Goal: Task Accomplishment & Management: Use online tool/utility

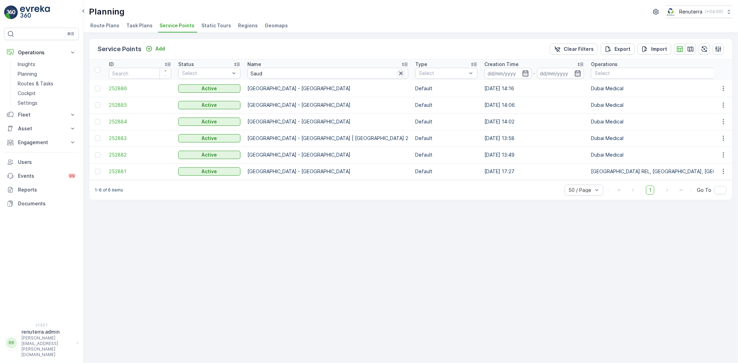
click at [398, 70] on icon "button" at bounding box center [401, 73] width 7 height 7
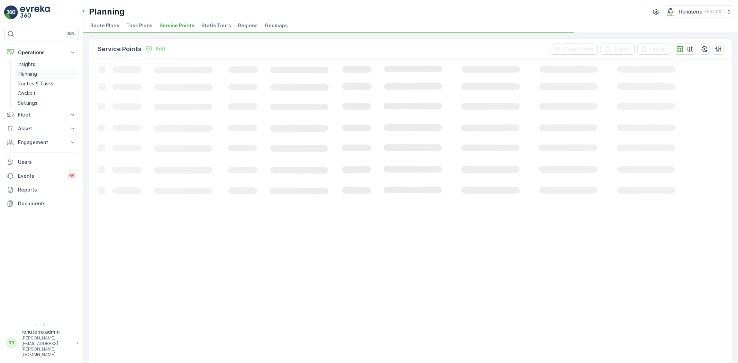
click at [37, 69] on link "Planning" at bounding box center [47, 74] width 64 height 10
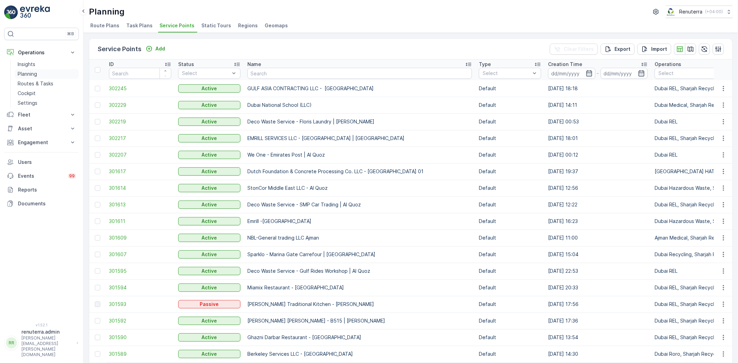
click at [34, 71] on p "Planning" at bounding box center [27, 74] width 19 height 7
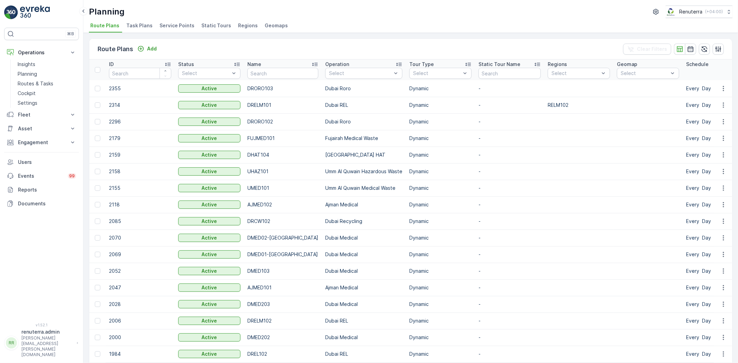
click at [145, 22] on span "Task Plans" at bounding box center [139, 25] width 26 height 7
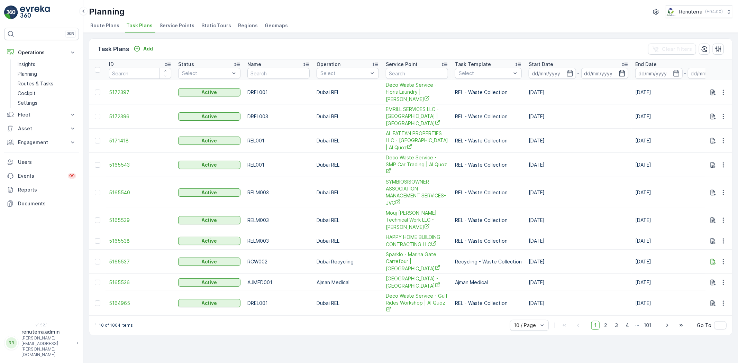
click at [161, 25] on span "Service Points" at bounding box center [177, 25] width 35 height 7
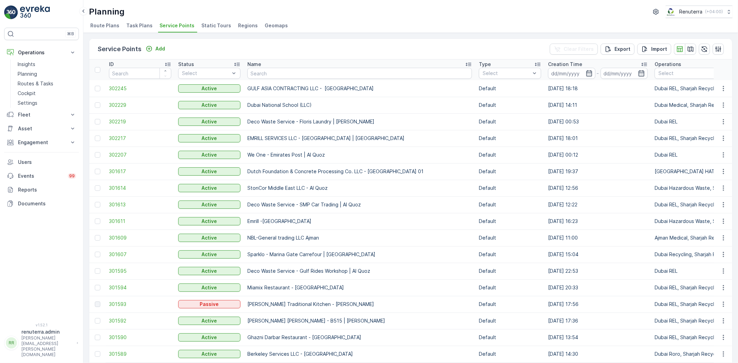
click at [148, 27] on span "Task Plans" at bounding box center [139, 25] width 26 height 7
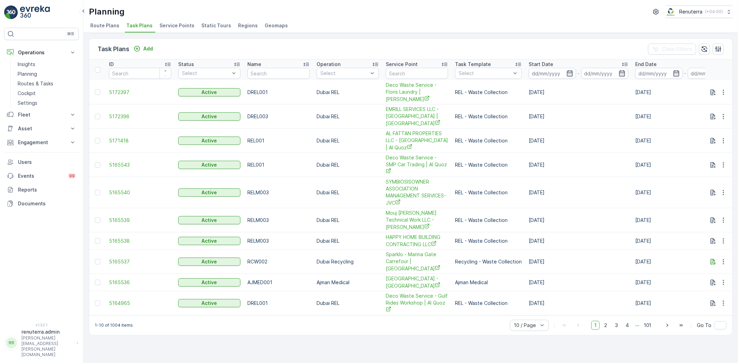
click at [177, 23] on span "Service Points" at bounding box center [177, 25] width 35 height 7
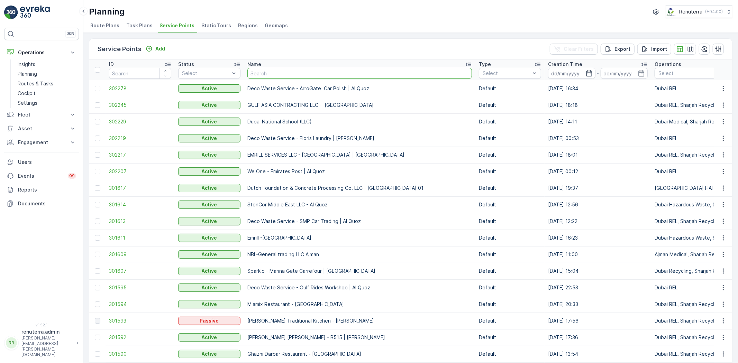
type input "Al Fattan Properties / [GEOGRAPHIC_DATA]"
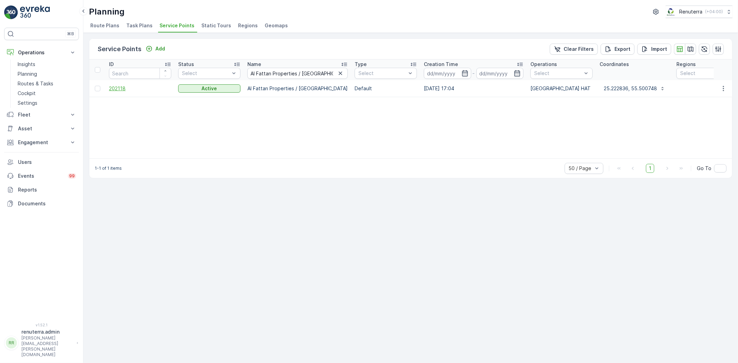
click at [119, 86] on span "202118" at bounding box center [140, 88] width 62 height 7
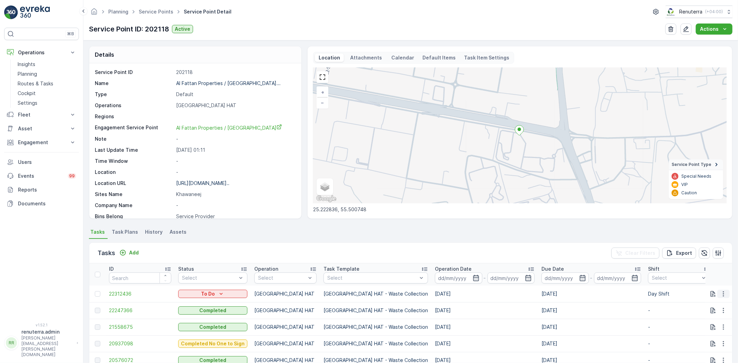
click at [723, 295] on icon "button" at bounding box center [723, 293] width 1 height 5
click at [697, 323] on span "Change Route" at bounding box center [706, 323] width 34 height 7
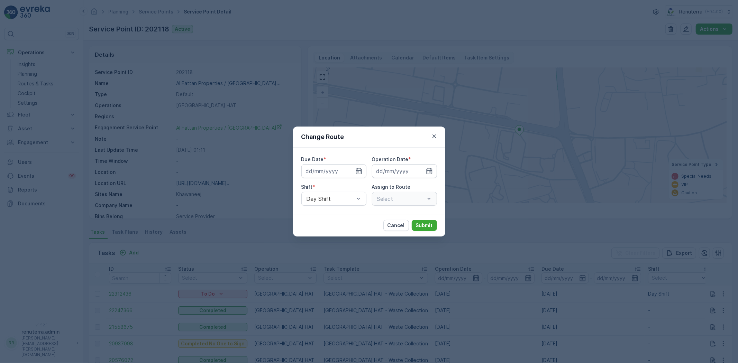
type input "15.10.2025"
click at [331, 169] on input "15.10.2025" at bounding box center [334, 171] width 65 height 14
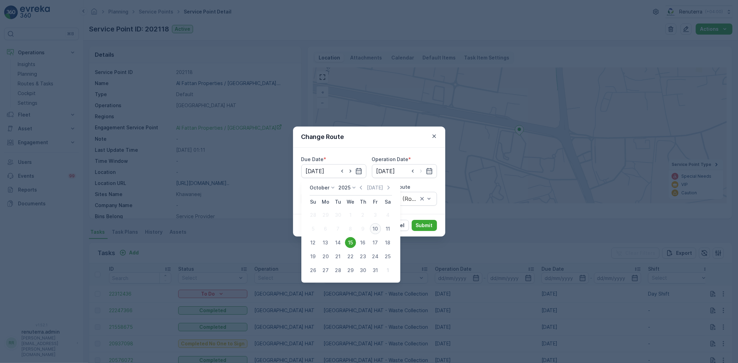
click at [375, 228] on div "10" at bounding box center [375, 229] width 11 height 11
type input "[DATE]"
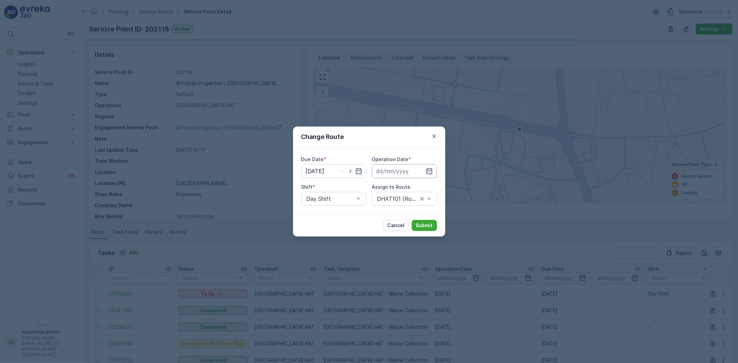
click at [400, 171] on input at bounding box center [404, 171] width 65 height 14
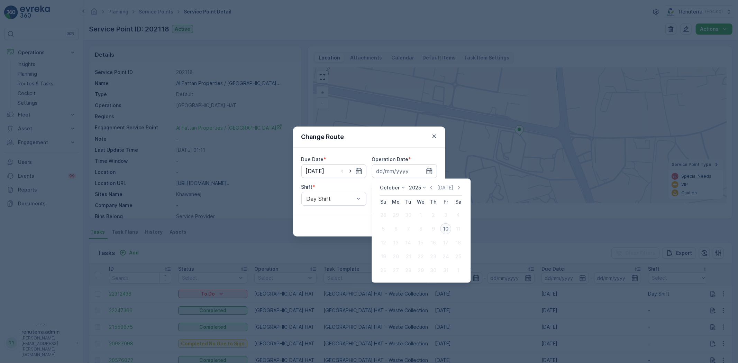
click at [443, 227] on div "10" at bounding box center [445, 229] width 11 height 11
type input "[DATE]"
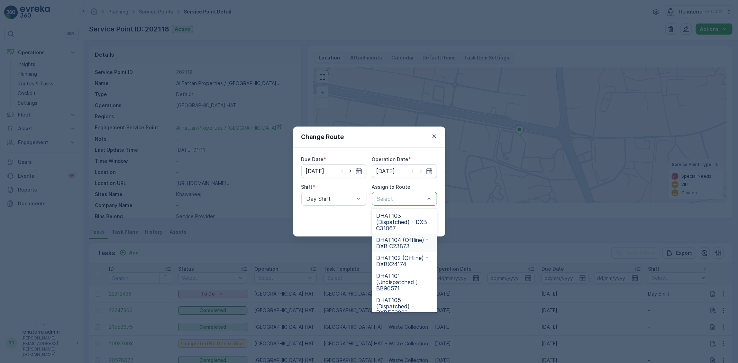
click at [399, 244] on span "DHAT104 (Offline) - DXB C23873" at bounding box center [404, 243] width 57 height 12
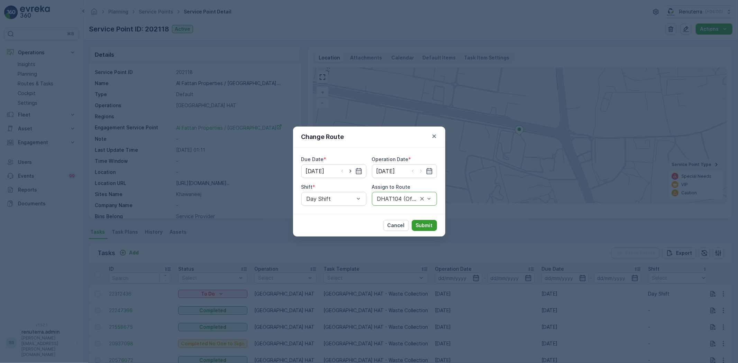
click at [422, 221] on button "Submit" at bounding box center [424, 225] width 25 height 11
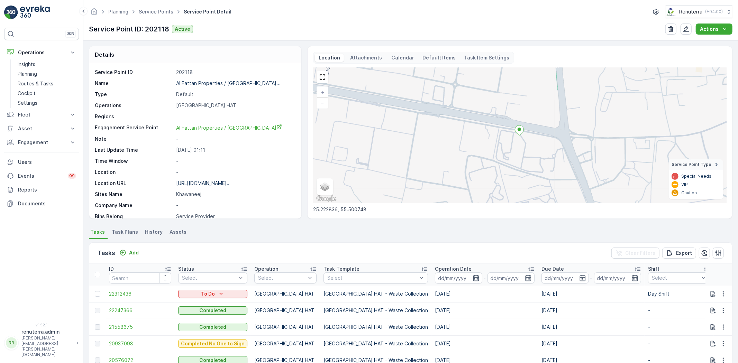
click at [150, 15] on ul "Service Points" at bounding box center [159, 12] width 45 height 10
click at [151, 11] on link "Service Points" at bounding box center [156, 12] width 35 height 6
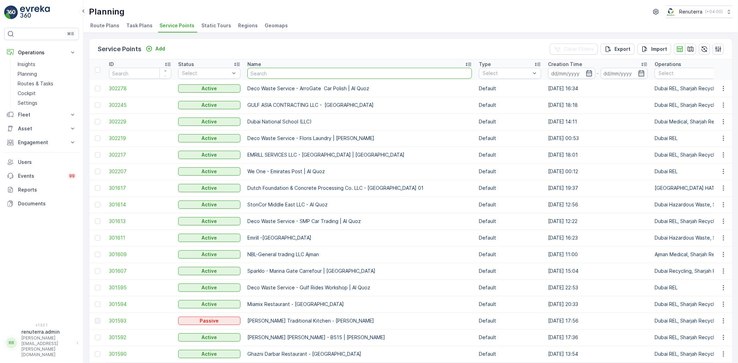
click at [269, 77] on input "text" at bounding box center [360, 73] width 225 height 11
click at [275, 74] on input "text" at bounding box center [360, 73] width 225 height 11
type input "anicent"
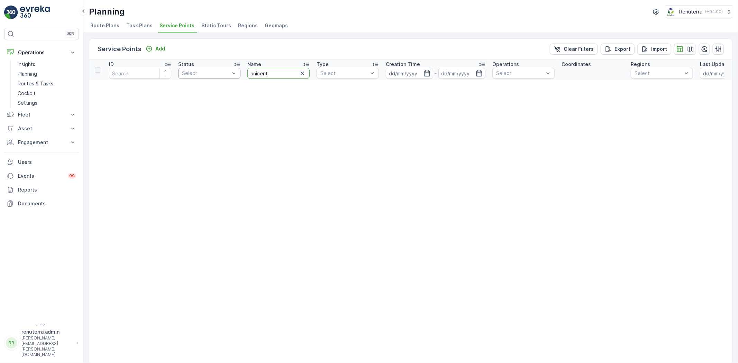
drag, startPoint x: 254, startPoint y: 72, endPoint x: 237, endPoint y: 74, distance: 17.4
drag, startPoint x: 245, startPoint y: 70, endPoint x: 240, endPoint y: 70, distance: 5.6
type input "anc"
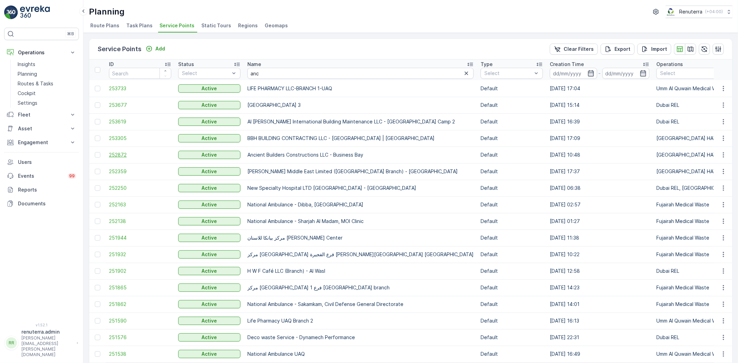
click at [122, 156] on span "252872" at bounding box center [140, 155] width 62 height 7
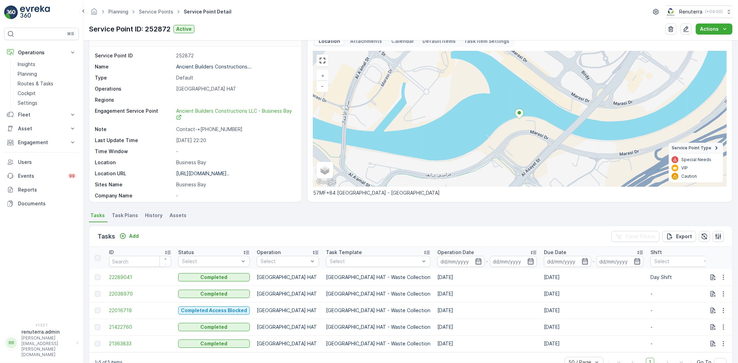
scroll to position [38, 0]
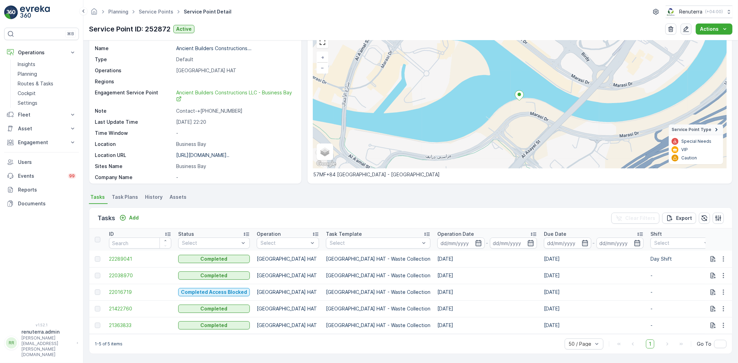
click at [692, 29] on button "button" at bounding box center [686, 29] width 11 height 11
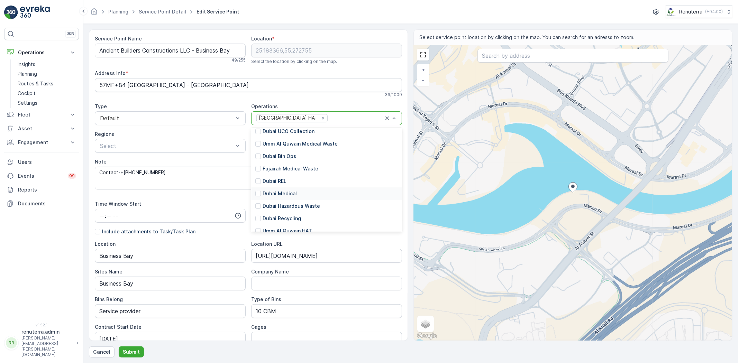
scroll to position [77, 0]
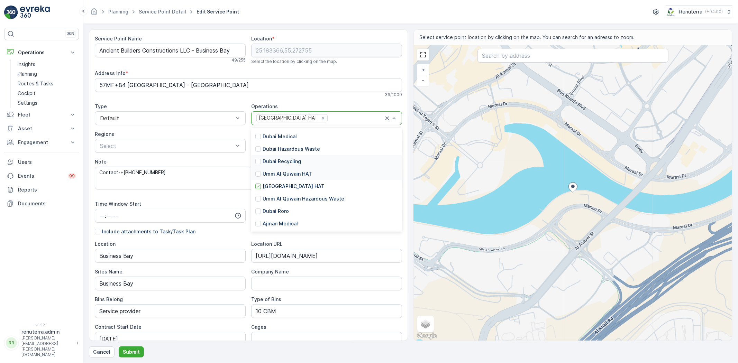
click at [290, 166] on div "Dubai Recycling" at bounding box center [326, 161] width 151 height 12
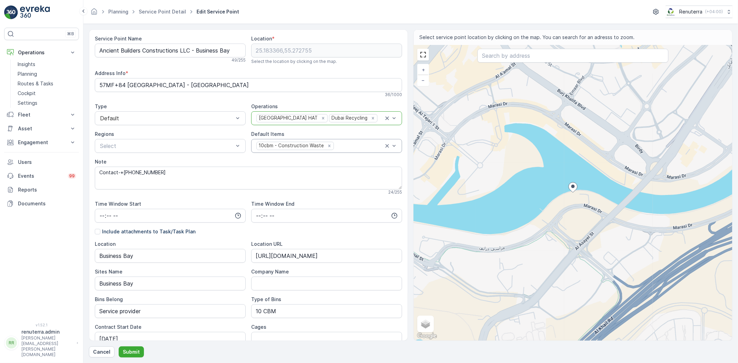
click at [340, 141] on div "10cbm - Construction Waste" at bounding box center [326, 146] width 151 height 14
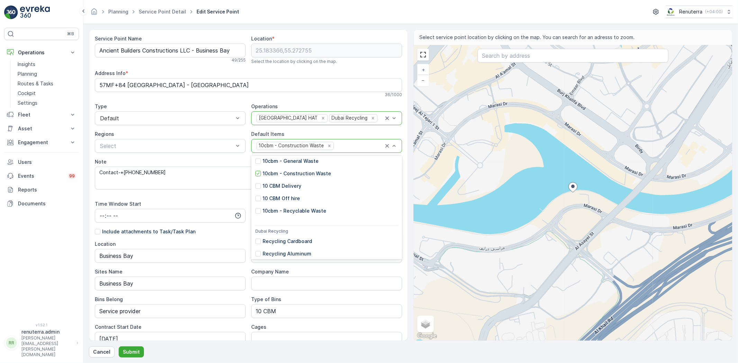
scroll to position [1, 0]
click at [292, 247] on div "Recycling Cardboard" at bounding box center [326, 251] width 151 height 12
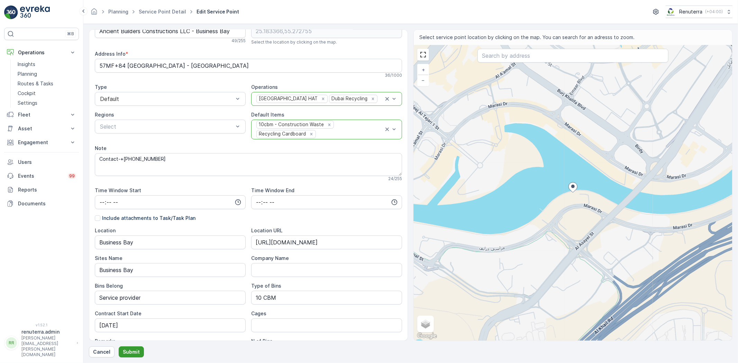
scroll to position [38, 0]
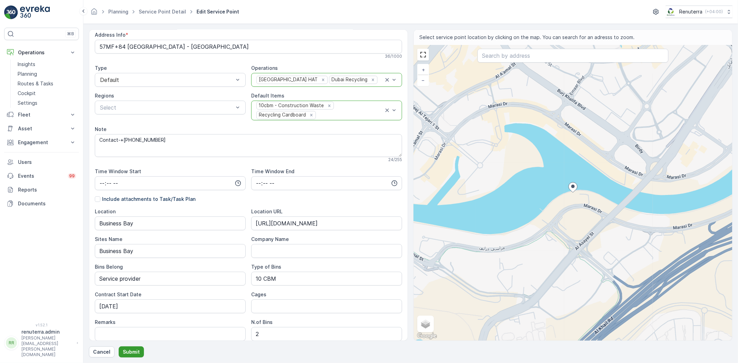
click at [127, 350] on p "Submit" at bounding box center [131, 352] width 17 height 7
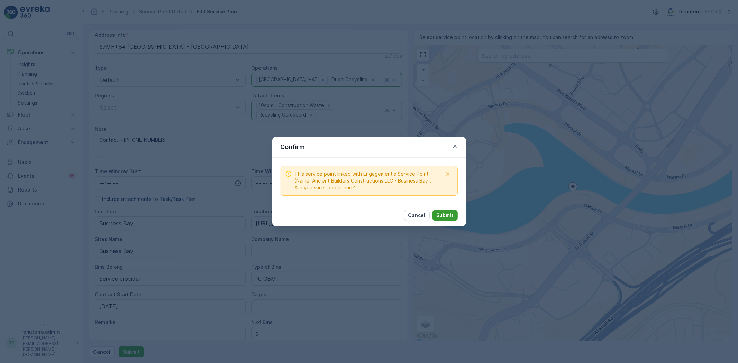
click at [451, 218] on p "Submit" at bounding box center [445, 215] width 17 height 7
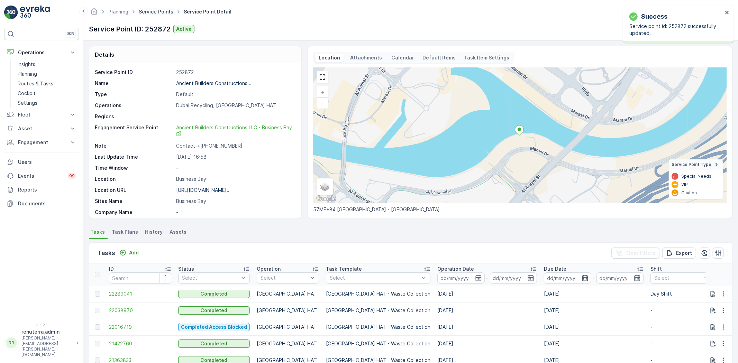
click at [152, 10] on link "Service Points" at bounding box center [156, 12] width 35 height 6
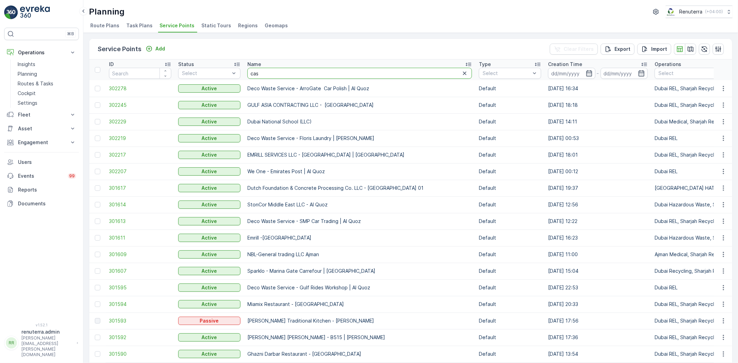
type input "casa"
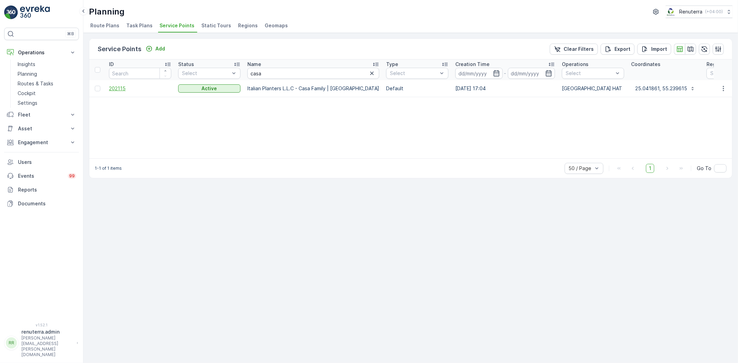
click at [118, 87] on span "202115" at bounding box center [140, 88] width 62 height 7
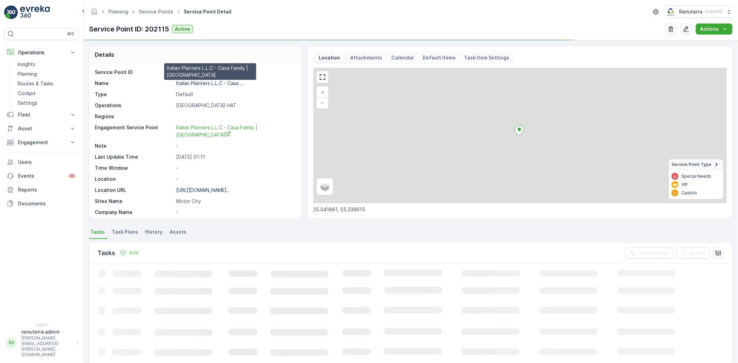
click at [198, 82] on p "Italian Planters L.L.C - Casa ..." at bounding box center [210, 83] width 68 height 6
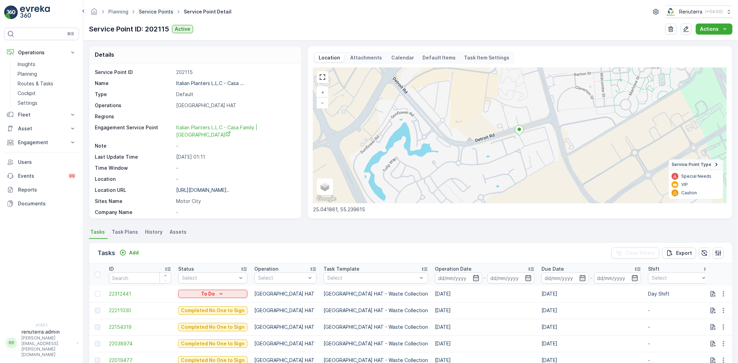
click at [153, 11] on link "Service Points" at bounding box center [156, 12] width 35 height 6
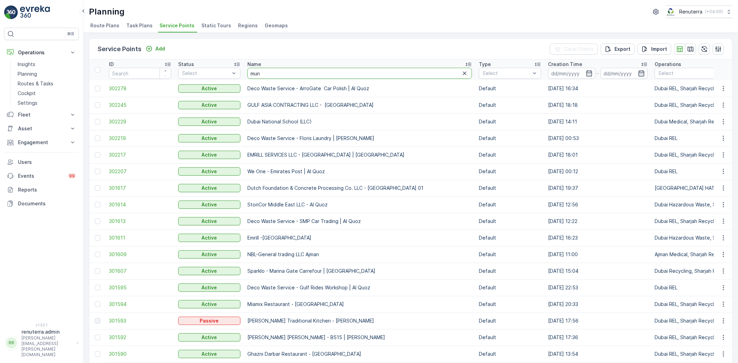
type input "munt"
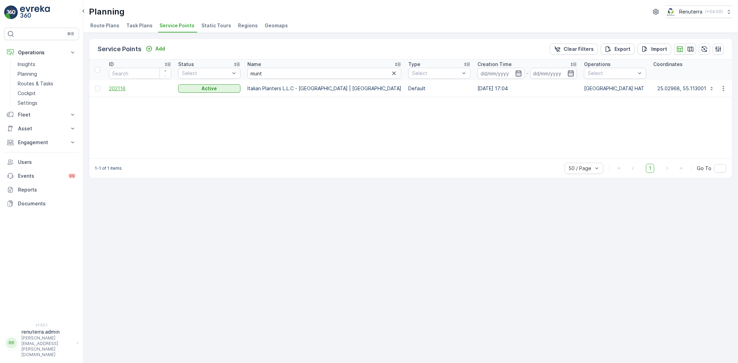
click at [115, 88] on span "202116" at bounding box center [140, 88] width 62 height 7
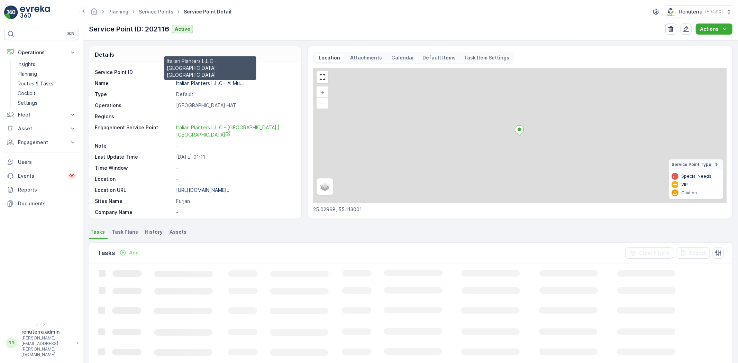
click at [194, 80] on p "Italian Planters L.L.C - Al Mu..." at bounding box center [210, 83] width 68 height 6
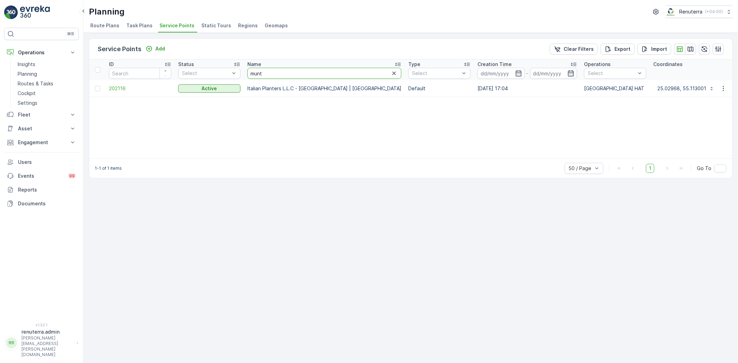
drag, startPoint x: 288, startPoint y: 71, endPoint x: 199, endPoint y: 80, distance: 89.1
type input "italian"
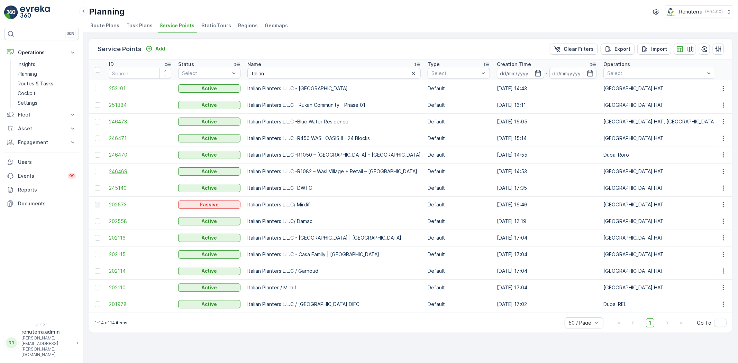
click at [123, 172] on span "246469" at bounding box center [140, 171] width 62 height 7
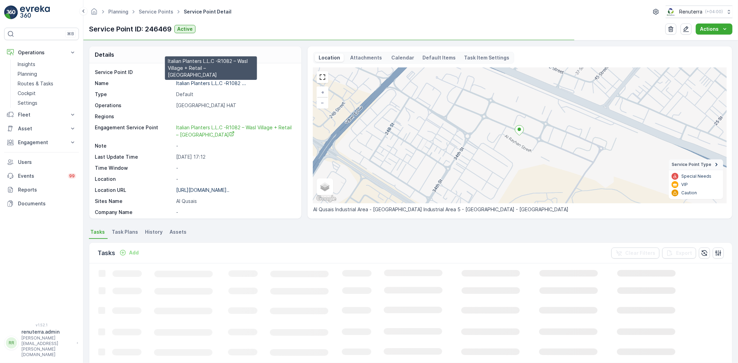
click at [220, 82] on p "Italian Planters L.L.C -R1082 ..." at bounding box center [211, 83] width 70 height 6
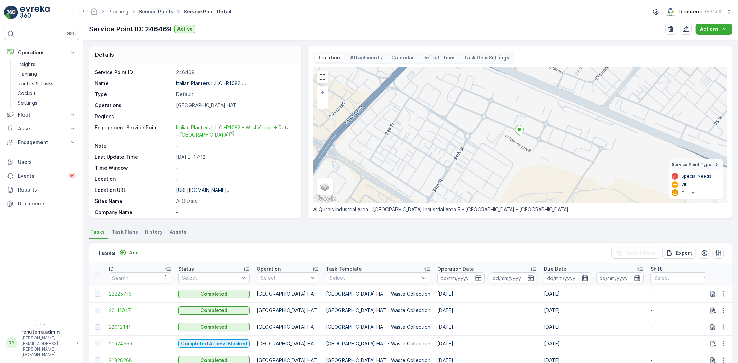
click at [155, 11] on link "Service Points" at bounding box center [156, 12] width 35 height 6
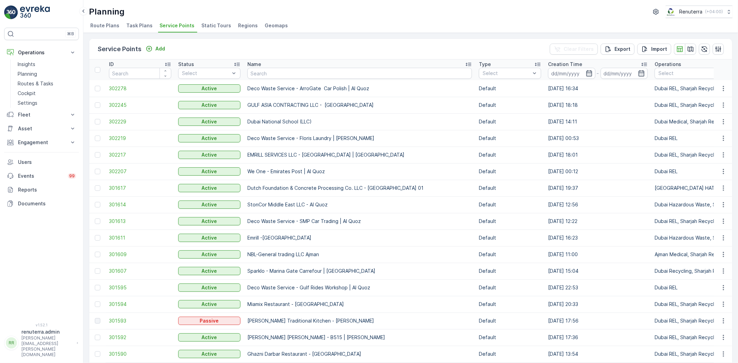
click at [259, 73] on input "text" at bounding box center [360, 73] width 225 height 11
type input "sobha"
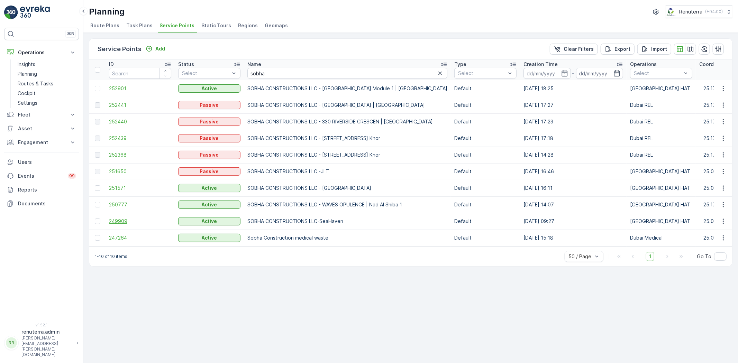
click at [119, 220] on span "249909" at bounding box center [140, 221] width 62 height 7
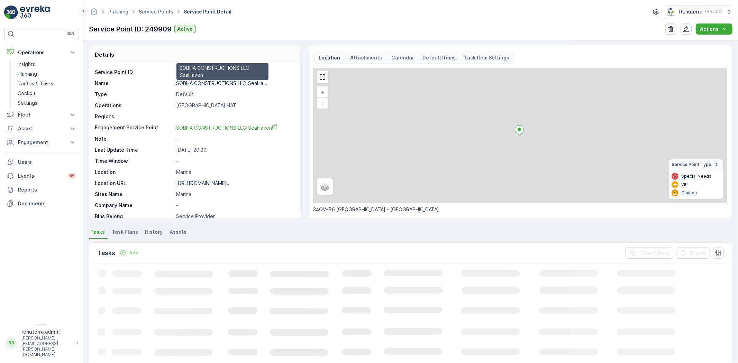
click at [190, 81] on p "SOBHA CONSTRUCTIONS LLC-SeaHa..." at bounding box center [221, 83] width 91 height 6
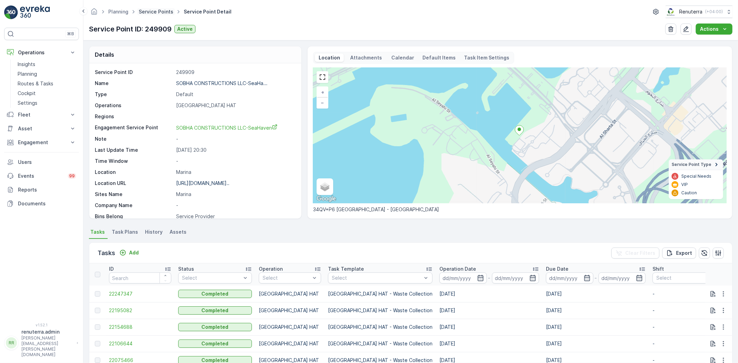
click at [154, 9] on link "Service Points" at bounding box center [156, 12] width 35 height 6
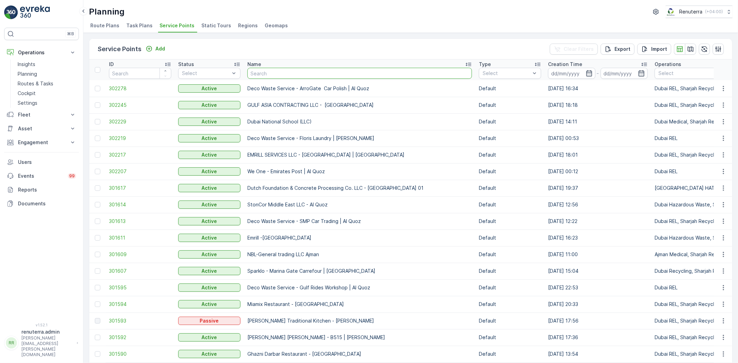
click at [274, 75] on input "text" at bounding box center [360, 73] width 225 height 11
click at [42, 140] on p "Engagement" at bounding box center [41, 142] width 47 height 7
click at [44, 182] on p "Service Points" at bounding box center [35, 183] width 34 height 7
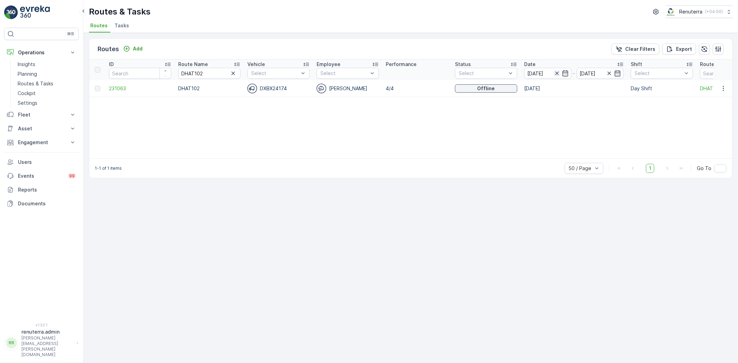
click at [556, 74] on icon "button" at bounding box center [557, 73] width 7 height 7
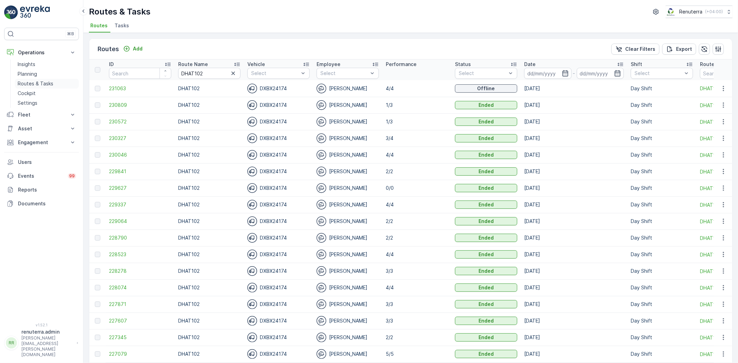
click at [41, 85] on p "Routes & Tasks" at bounding box center [36, 83] width 36 height 7
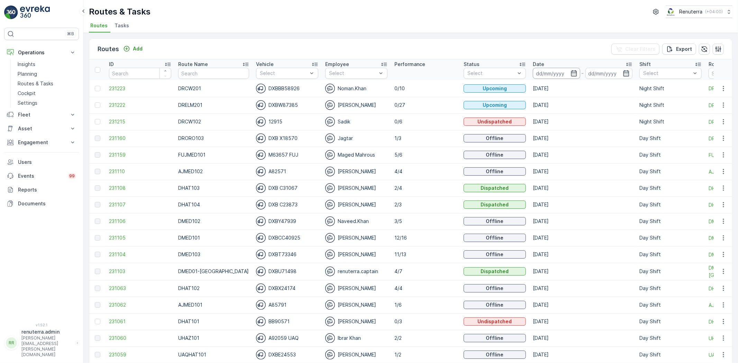
click at [545, 72] on input at bounding box center [556, 73] width 47 height 11
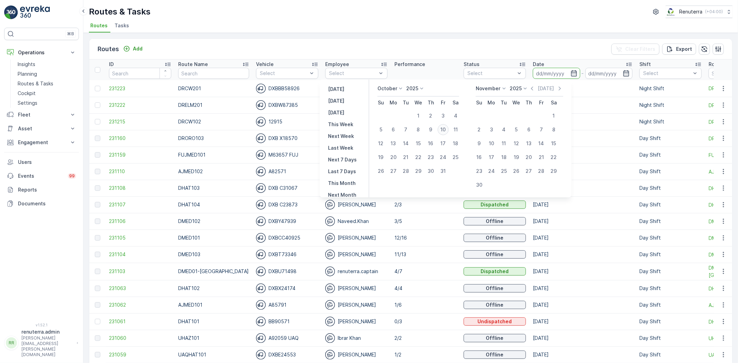
click at [444, 127] on div "10" at bounding box center [443, 129] width 11 height 11
type input "[DATE]"
click at [444, 127] on div "10" at bounding box center [443, 129] width 11 height 11
type input "[DATE]"
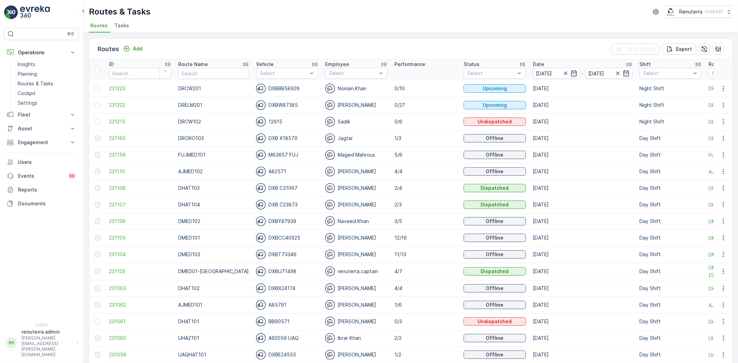
click at [386, 36] on div "Routes Add Clear Filters Export ID Route Name Vehicle Select Employee Select Pe…" at bounding box center [410, 198] width 655 height 331
click at [209, 73] on input "text" at bounding box center [213, 73] width 71 height 11
type input "hat"
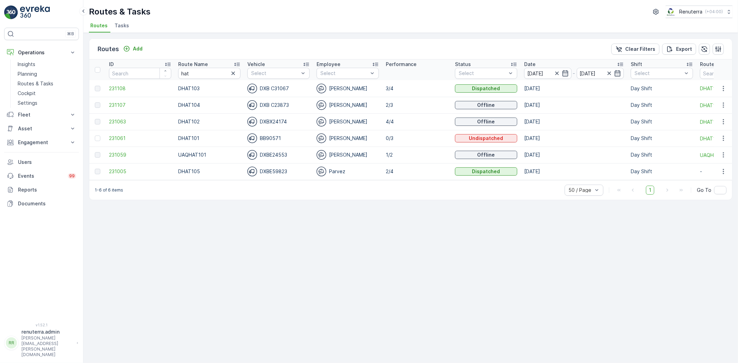
click at [237, 62] on icon at bounding box center [237, 64] width 7 height 7
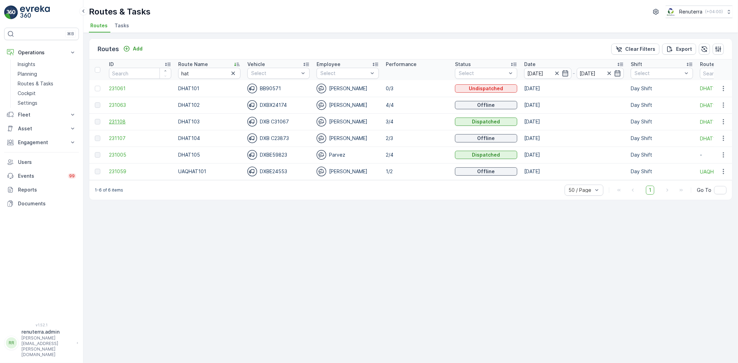
click at [121, 121] on span "231108" at bounding box center [140, 121] width 62 height 7
click at [122, 140] on span "231107" at bounding box center [140, 138] width 62 height 7
click at [118, 152] on span "231005" at bounding box center [140, 155] width 62 height 7
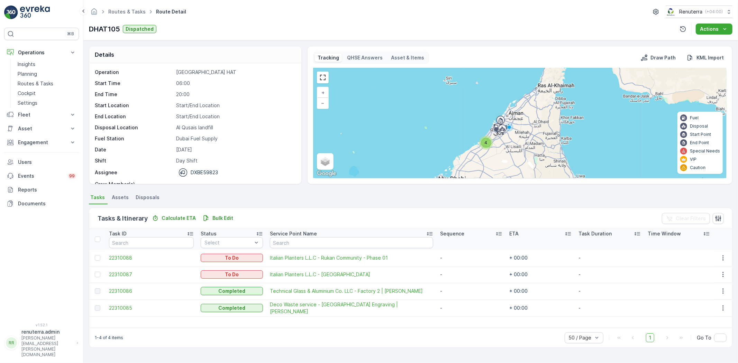
click at [486, 144] on span "4" at bounding box center [486, 142] width 3 height 5
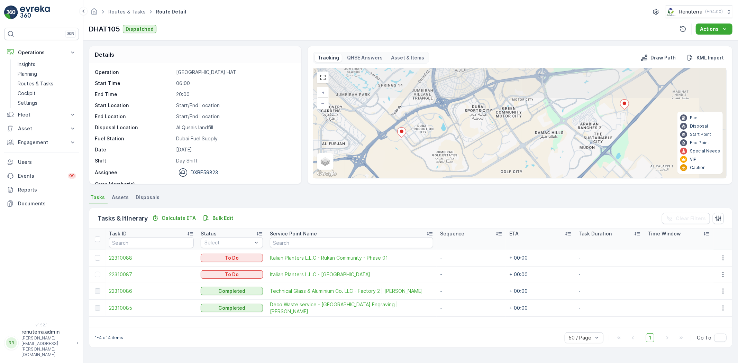
drag, startPoint x: 471, startPoint y: 119, endPoint x: 408, endPoint y: 153, distance: 70.9
click at [408, 153] on div "+ − Satellite Roadmap Terrain Hybrid Leaflet Keyboard shortcuts Map Data Map da…" at bounding box center [520, 123] width 413 height 110
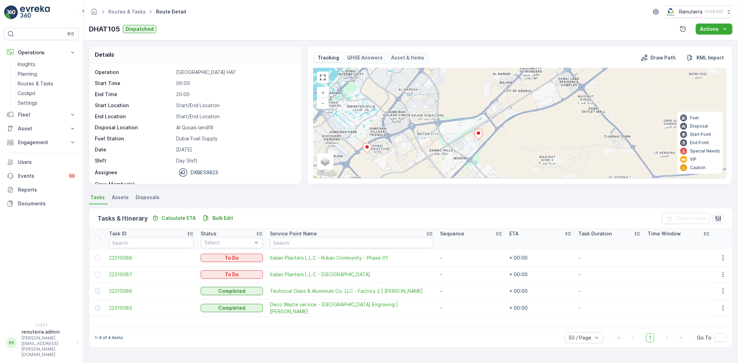
drag, startPoint x: 432, startPoint y: 137, endPoint x: 396, endPoint y: 154, distance: 39.8
click at [396, 154] on div "2 + − Satellite Roadmap Terrain Hybrid Leaflet Keyboard shortcuts Map Data Map …" at bounding box center [520, 123] width 413 height 110
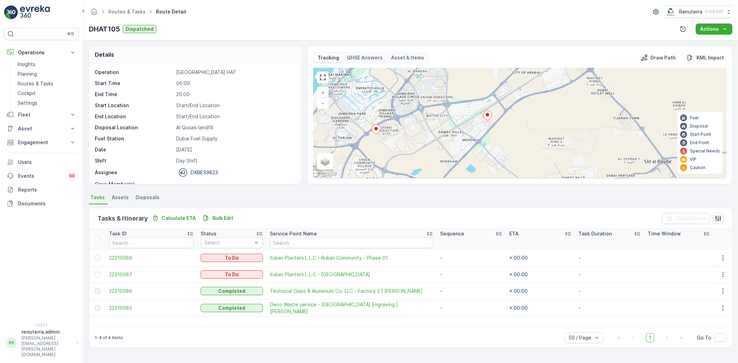
drag, startPoint x: 389, startPoint y: 160, endPoint x: 398, endPoint y: 141, distance: 20.7
click at [398, 141] on div "2 + − Satellite Roadmap Terrain Hybrid Leaflet Keyboard shortcuts Map Data Map …" at bounding box center [520, 123] width 413 height 110
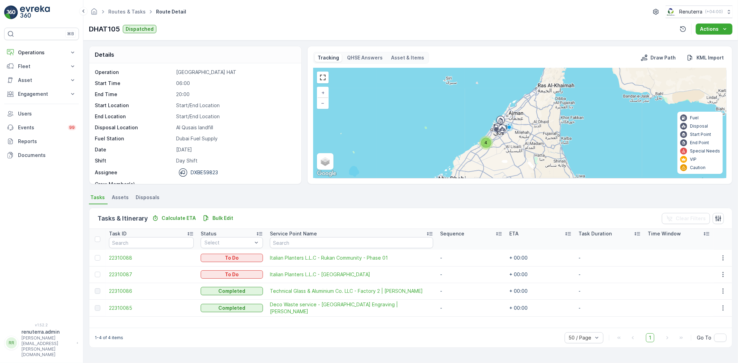
click at [485, 144] on span "4" at bounding box center [486, 142] width 3 height 5
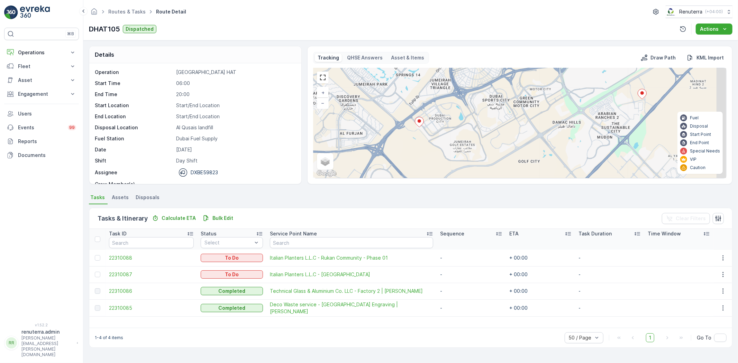
drag, startPoint x: 486, startPoint y: 131, endPoint x: 441, endPoint y: 154, distance: 50.5
click at [441, 154] on div "+ − Satellite Roadmap Terrain Hybrid Leaflet Keyboard shortcuts Map Data Map da…" at bounding box center [520, 123] width 413 height 110
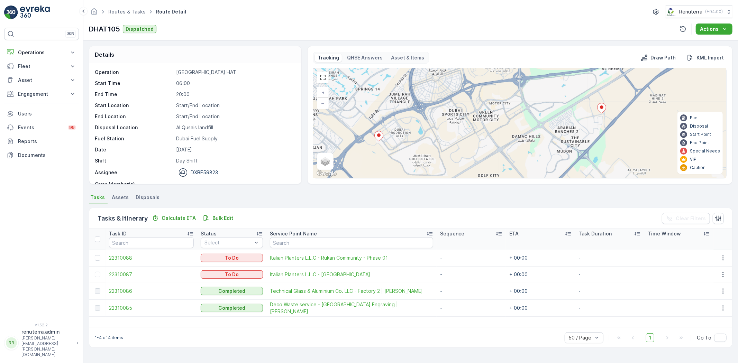
drag, startPoint x: 507, startPoint y: 130, endPoint x: 461, endPoint y: 149, distance: 49.8
click at [461, 149] on div "+ − Satellite Roadmap Terrain Hybrid Leaflet Keyboard shortcuts Map Data Map da…" at bounding box center [520, 123] width 413 height 110
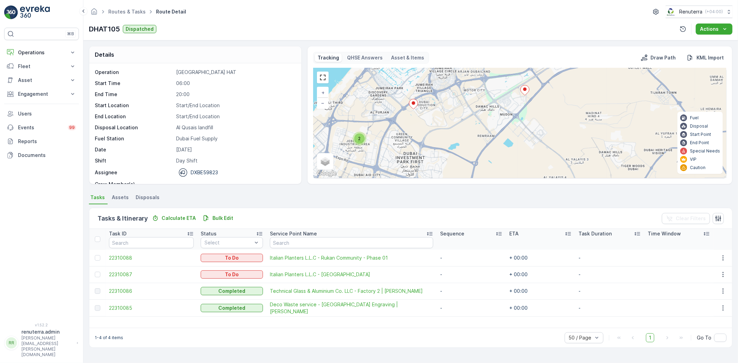
drag, startPoint x: 409, startPoint y: 160, endPoint x: 427, endPoint y: 119, distance: 44.0
click at [427, 119] on div "2 + − Satellite Roadmap Terrain Hybrid Leaflet Keyboard shortcuts Map Data Map …" at bounding box center [520, 123] width 413 height 110
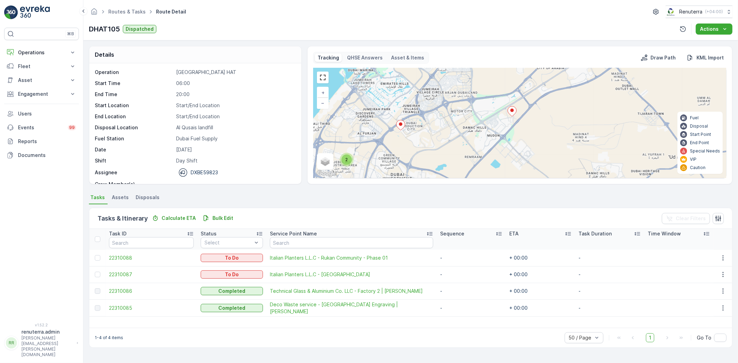
drag, startPoint x: 428, startPoint y: 118, endPoint x: 415, endPoint y: 139, distance: 24.7
click at [415, 139] on div "2 + − Satellite Roadmap Terrain Hybrid Leaflet Keyboard shortcuts Map Data Map …" at bounding box center [520, 123] width 413 height 110
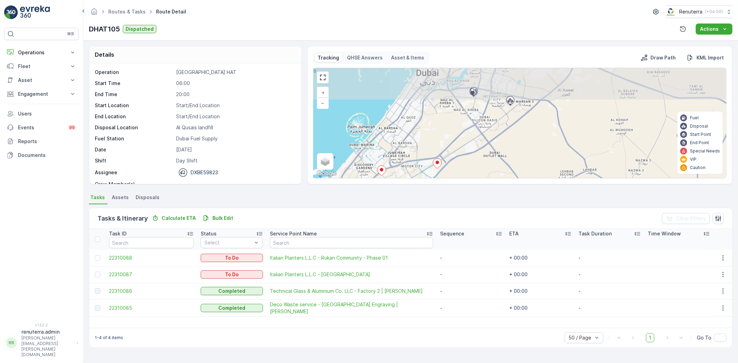
drag, startPoint x: 528, startPoint y: 111, endPoint x: 480, endPoint y: 152, distance: 62.6
click at [480, 152] on div "2 + − Satellite Roadmap Terrain Hybrid Leaflet Keyboard shortcuts Map Data Map …" at bounding box center [520, 123] width 413 height 110
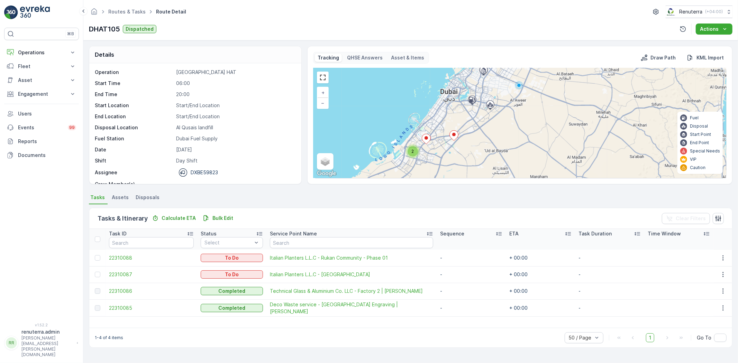
drag, startPoint x: 517, startPoint y: 120, endPoint x: 513, endPoint y: 105, distance: 15.6
click at [513, 105] on div "2 + − Satellite Roadmap Terrain Hybrid Leaflet Keyboard shortcuts Map Data Map …" at bounding box center [520, 123] width 413 height 110
click at [413, 150] on span "2" at bounding box center [413, 151] width 2 height 5
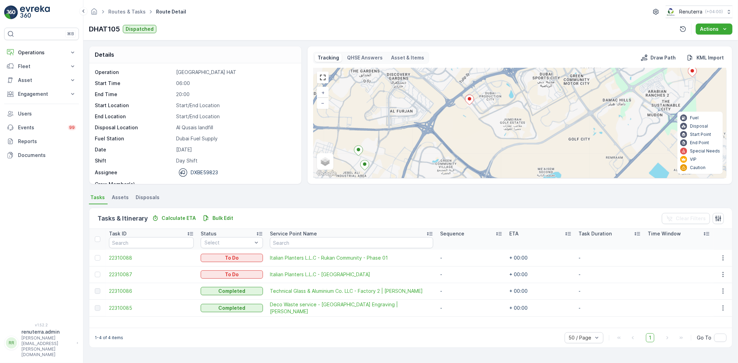
drag, startPoint x: 552, startPoint y: 118, endPoint x: 393, endPoint y: 159, distance: 164.0
click at [393, 159] on div "+ − Satellite Roadmap Terrain Hybrid Leaflet Keyboard shortcuts Map Data Map da…" at bounding box center [520, 123] width 413 height 110
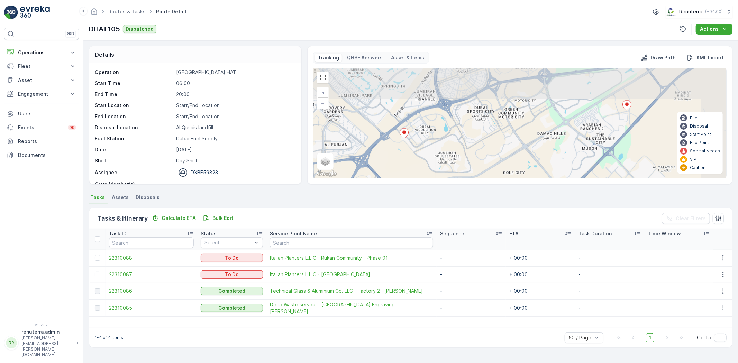
drag, startPoint x: 505, startPoint y: 122, endPoint x: 439, endPoint y: 155, distance: 74.0
click at [439, 155] on div "+ − Satellite Roadmap Terrain Hybrid Leaflet Keyboard shortcuts Map Data Map da…" at bounding box center [520, 123] width 413 height 110
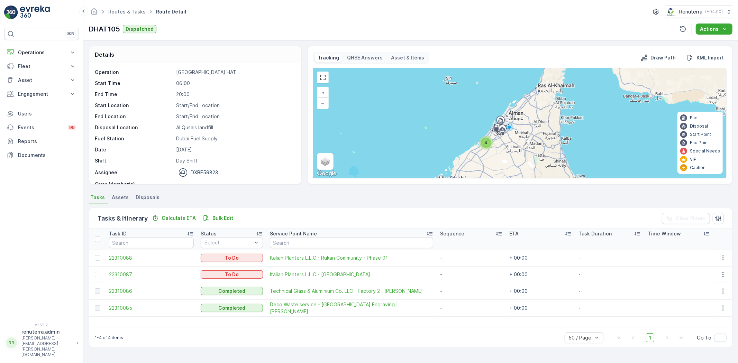
click at [484, 143] on div "4" at bounding box center [486, 143] width 10 height 10
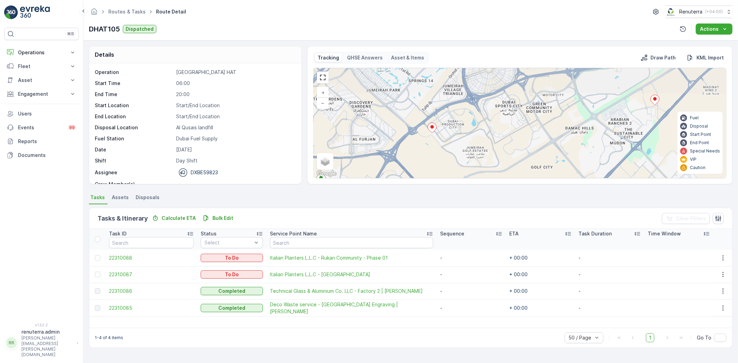
drag, startPoint x: 475, startPoint y: 126, endPoint x: 442, endPoint y: 155, distance: 43.6
click at [442, 155] on div "+ − Satellite Roadmap Terrain Hybrid Leaflet Keyboard shortcuts Map Data Map da…" at bounding box center [520, 123] width 413 height 110
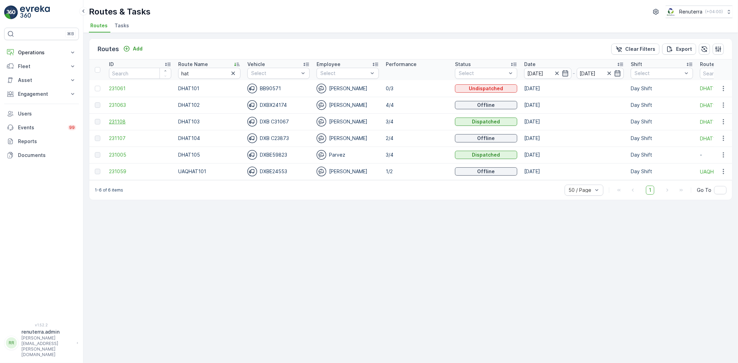
click at [123, 119] on span "231108" at bounding box center [140, 121] width 62 height 7
click at [122, 153] on span "231005" at bounding box center [140, 155] width 62 height 7
click at [119, 137] on span "231107" at bounding box center [140, 138] width 62 height 7
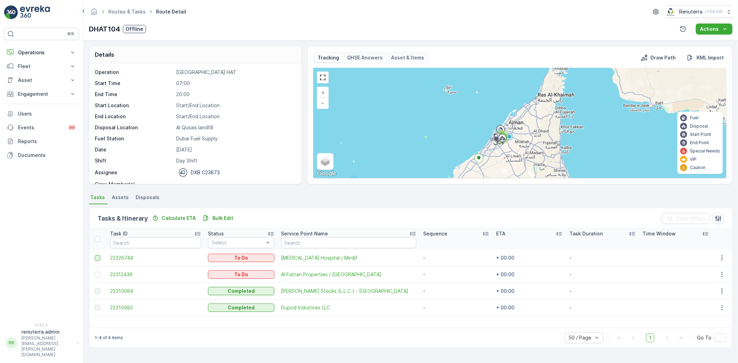
click at [96, 258] on div at bounding box center [98, 258] width 6 height 6
click at [95, 255] on input "checkbox" at bounding box center [95, 255] width 0 height 0
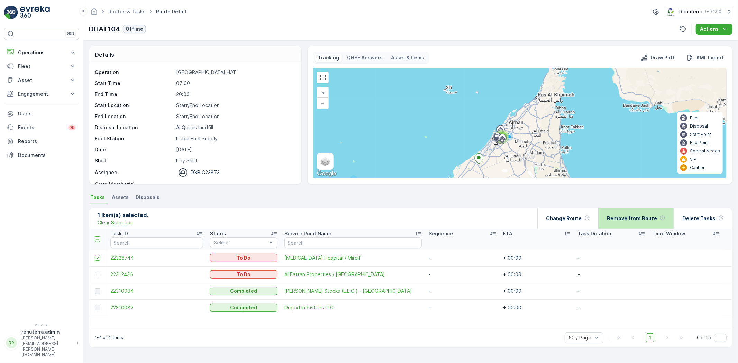
click at [639, 218] on p "Remove from Route" at bounding box center [632, 218] width 50 height 7
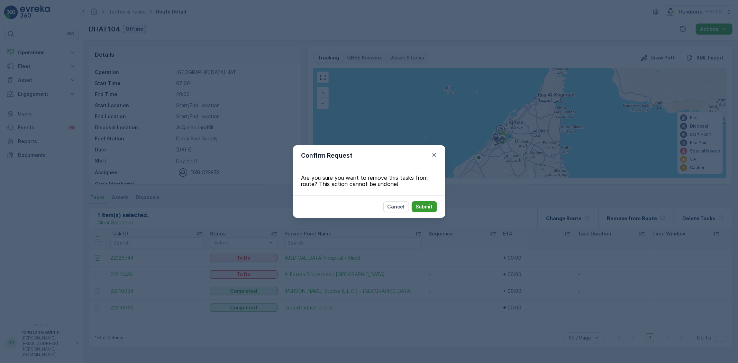
click at [424, 206] on p "Submit" at bounding box center [424, 207] width 17 height 7
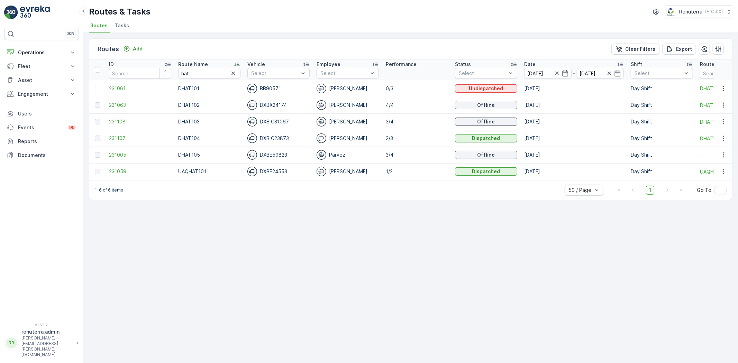
click at [124, 125] on span "231108" at bounding box center [140, 121] width 62 height 7
click at [122, 136] on span "231107" at bounding box center [140, 138] width 62 height 7
click at [109, 153] on span "231005" at bounding box center [140, 155] width 62 height 7
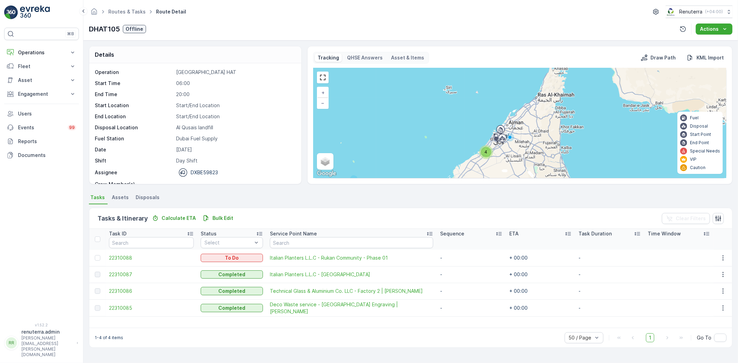
click at [483, 153] on div "4" at bounding box center [486, 152] width 10 height 10
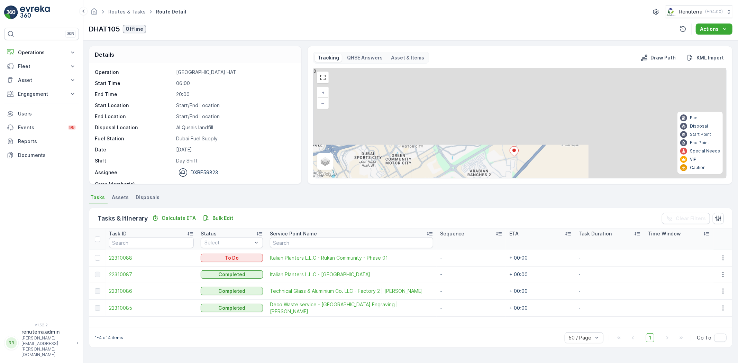
drag, startPoint x: 551, startPoint y: 122, endPoint x: 366, endPoint y: 206, distance: 202.8
click at [366, 206] on div "Details Operation [GEOGRAPHIC_DATA] HAT Start Time 06:00 End Time 20:00 Start L…" at bounding box center [410, 202] width 655 height 323
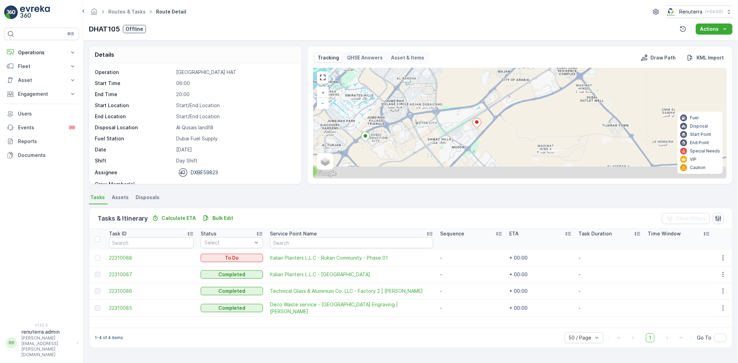
drag, startPoint x: 447, startPoint y: 156, endPoint x: 459, endPoint y: 123, distance: 35.4
click at [461, 124] on div "2 + − Satellite Roadmap Terrain Hybrid Leaflet Keyboard shortcuts Map Data Map …" at bounding box center [520, 123] width 413 height 110
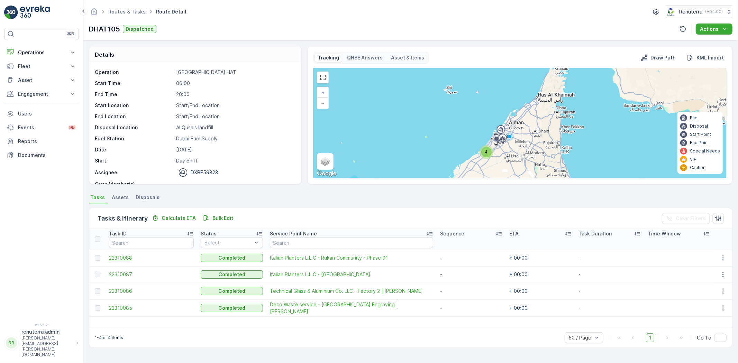
click at [118, 258] on span "22310088" at bounding box center [151, 258] width 85 height 7
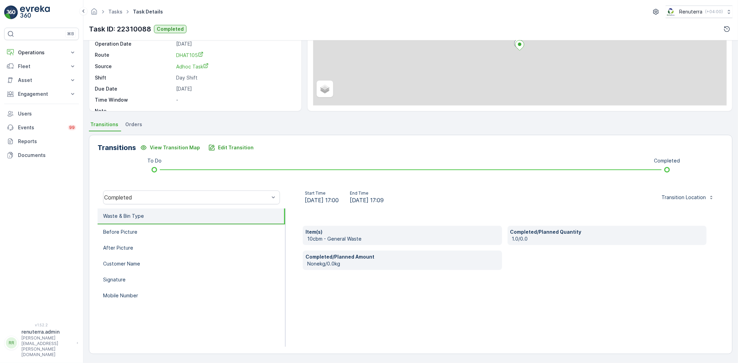
scroll to position [73, 0]
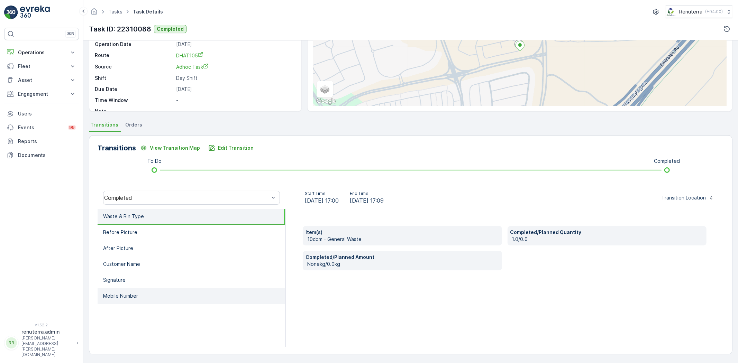
click at [153, 291] on li "Mobile Number" at bounding box center [192, 297] width 188 height 16
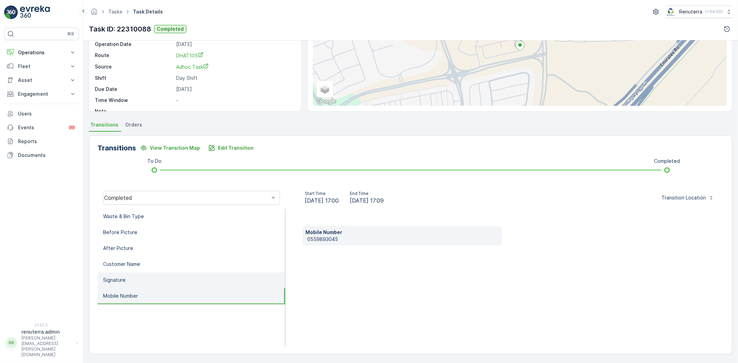
click at [153, 280] on li "Signature" at bounding box center [192, 281] width 188 height 16
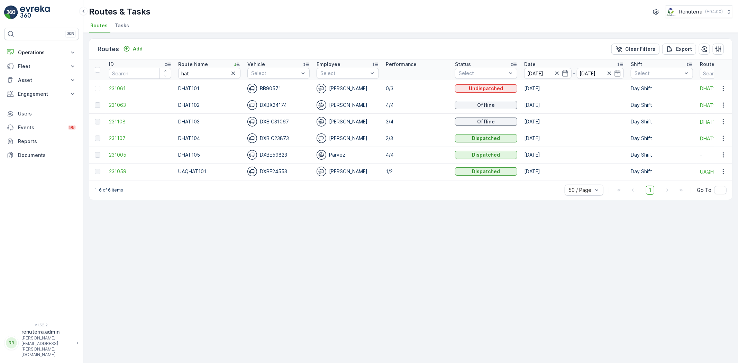
click at [118, 123] on span "231108" at bounding box center [140, 121] width 62 height 7
click at [116, 153] on span "231005" at bounding box center [140, 155] width 62 height 7
click at [112, 137] on span "231107" at bounding box center [140, 138] width 62 height 7
click at [117, 120] on span "231108" at bounding box center [140, 121] width 62 height 7
click at [123, 106] on span "231063" at bounding box center [140, 105] width 62 height 7
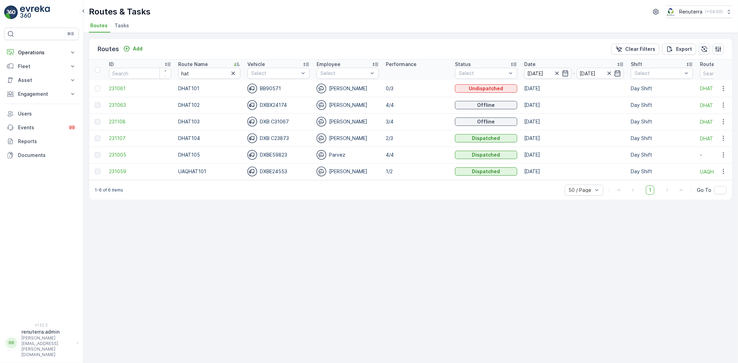
click at [362, 238] on div "Routes Add Clear Filters Export ID Route Name hat Vehicle Select Employee Selec…" at bounding box center [410, 198] width 655 height 331
click at [122, 122] on span "231108" at bounding box center [140, 121] width 62 height 7
click at [114, 137] on span "231107" at bounding box center [140, 138] width 62 height 7
click at [124, 154] on span "231005" at bounding box center [140, 155] width 62 height 7
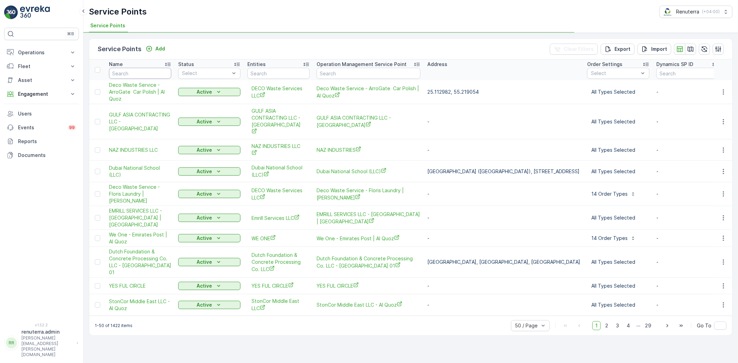
click at [149, 73] on input "text" at bounding box center [140, 73] width 62 height 11
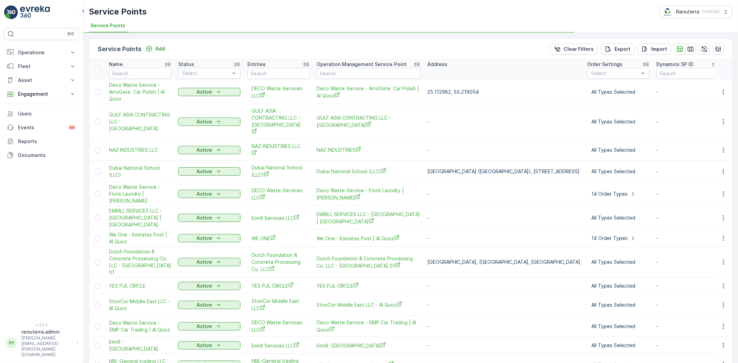
type input "c"
click at [143, 69] on input "c" at bounding box center [140, 73] width 62 height 11
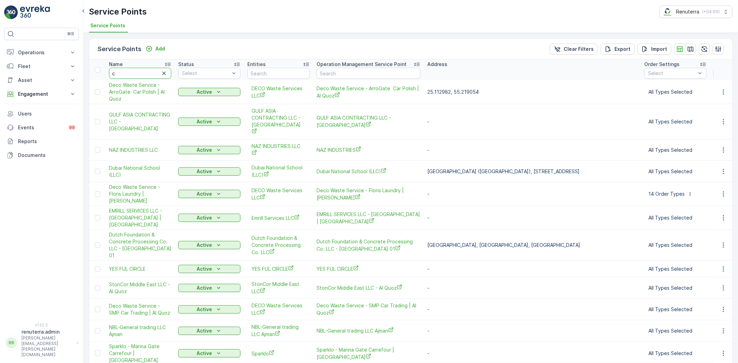
click at [122, 74] on input "c" at bounding box center [140, 73] width 62 height 11
type input "cent"
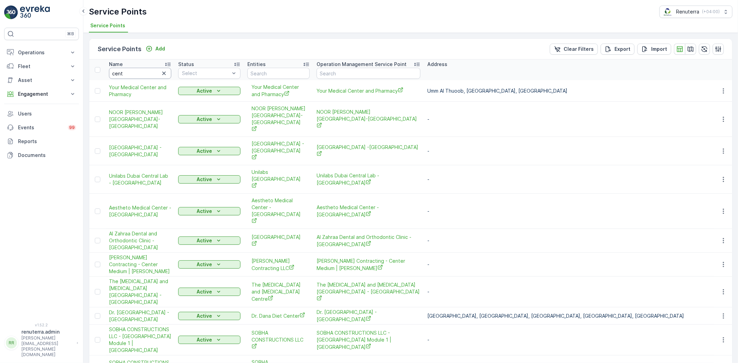
click at [133, 74] on input "cent" at bounding box center [140, 73] width 62 height 11
type input "centera"
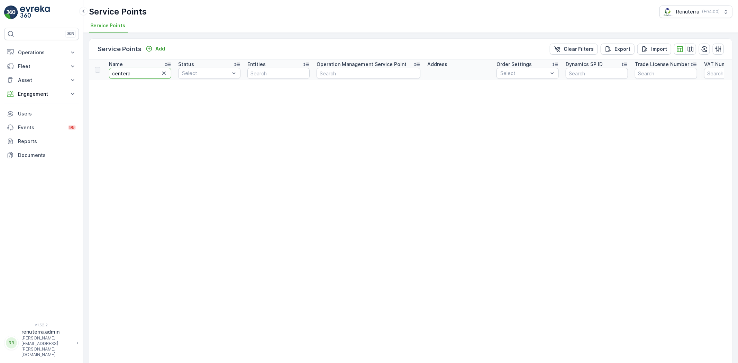
click at [140, 73] on input "centera" at bounding box center [140, 73] width 62 height 11
type input "cente"
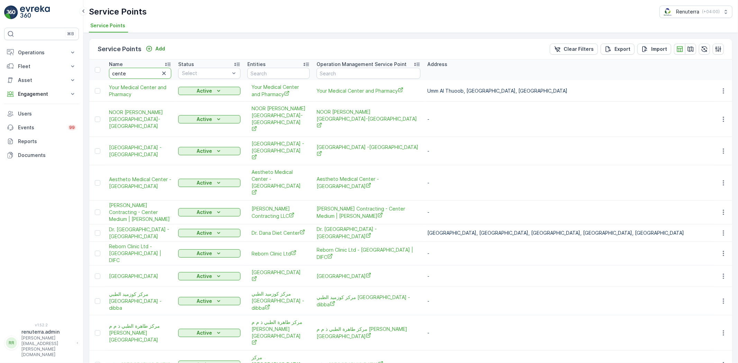
drag, startPoint x: 133, startPoint y: 71, endPoint x: 92, endPoint y: 69, distance: 40.6
click at [92, 69] on tr "Name cente Status Select Entities Operation Management Service Point Address Or…" at bounding box center [668, 70] width 1159 height 21
type input "cenetera"
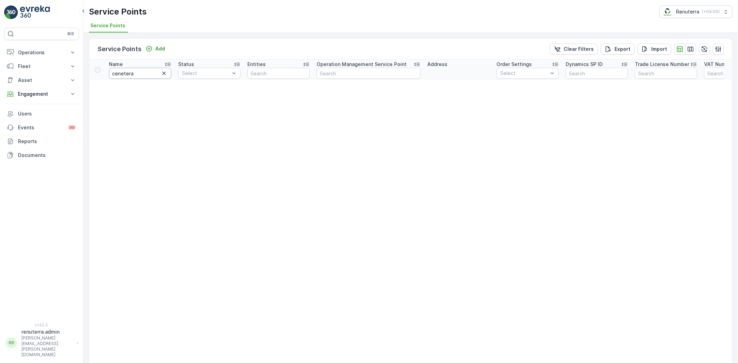
click at [122, 73] on input "cenetera" at bounding box center [140, 73] width 62 height 11
type input "centera"
drag, startPoint x: 144, startPoint y: 75, endPoint x: 83, endPoint y: 71, distance: 61.0
click at [83, 71] on div "⌘B Operations Insights Planning Routes & Tasks Cockpit Settings Fleet Live Trac…" at bounding box center [369, 181] width 738 height 363
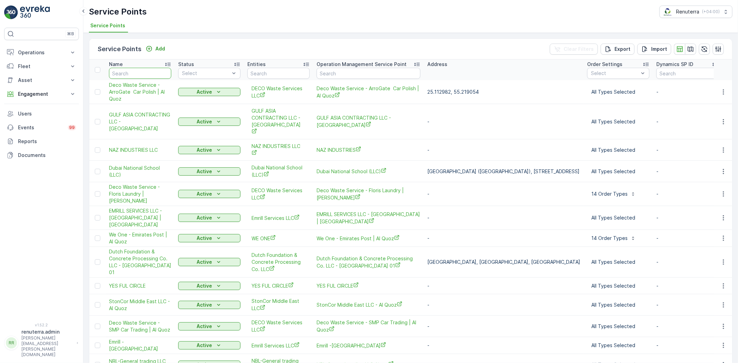
click at [135, 72] on input "text" at bounding box center [140, 73] width 62 height 11
type input "Cen"
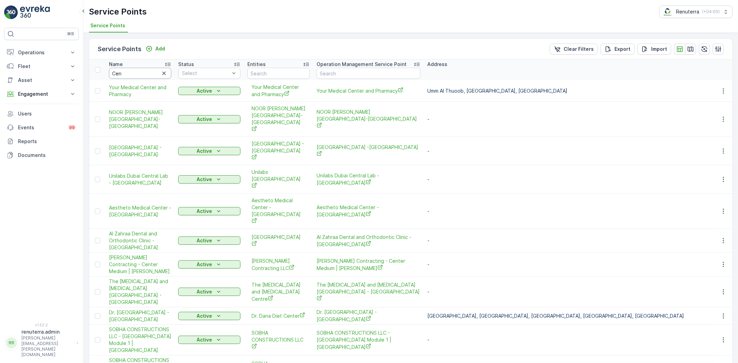
click at [136, 75] on input "Cen" at bounding box center [140, 73] width 62 height 11
type input "Centera"
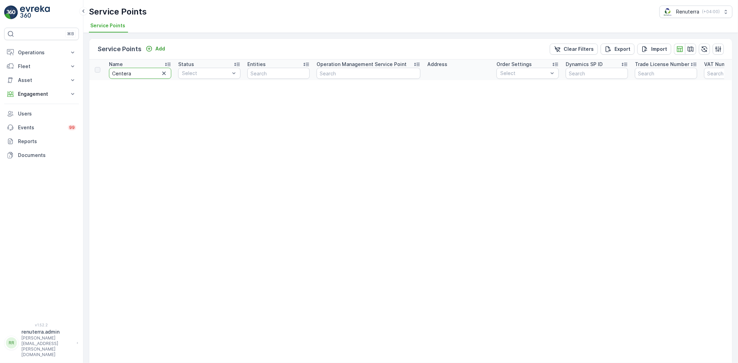
drag, startPoint x: 141, startPoint y: 75, endPoint x: 92, endPoint y: 74, distance: 48.8
click at [92, 74] on tr "Name Centera Status Select Entities Operation Management Service Point Address …" at bounding box center [540, 70] width 902 height 21
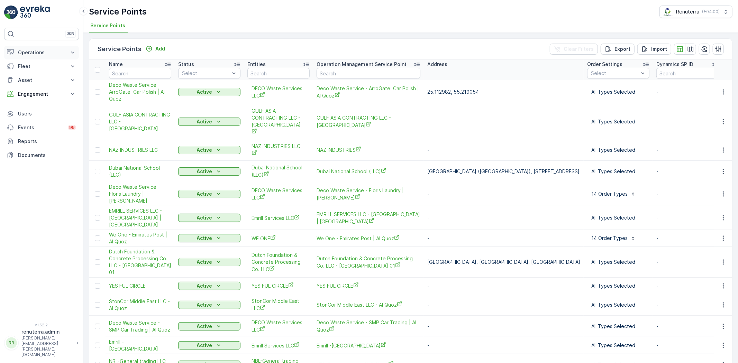
click at [28, 52] on p "Operations" at bounding box center [41, 52] width 47 height 7
click at [31, 74] on p "Planning" at bounding box center [27, 74] width 19 height 7
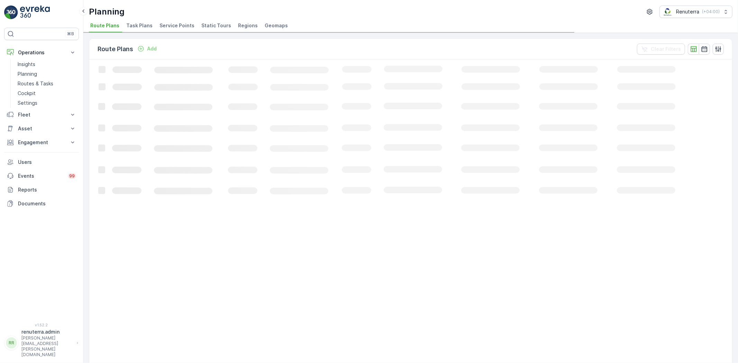
click at [176, 21] on li "Service Points" at bounding box center [177, 27] width 39 height 12
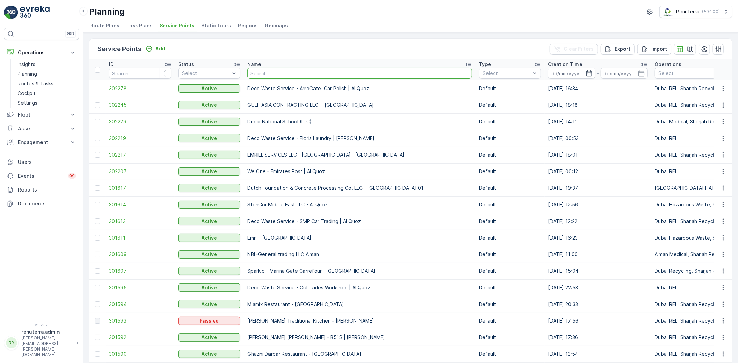
click at [264, 72] on input "text" at bounding box center [360, 73] width 225 height 11
type input "centera"
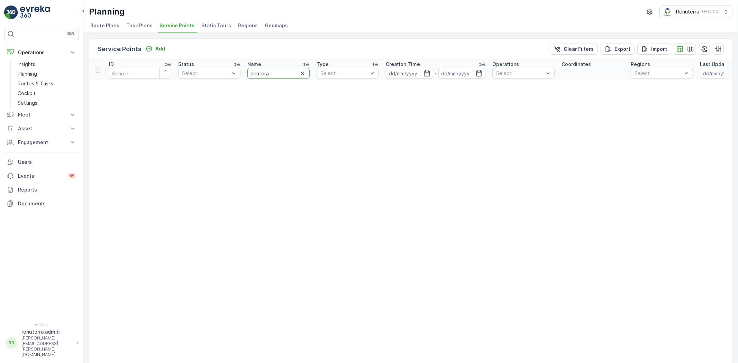
drag, startPoint x: 283, startPoint y: 71, endPoint x: 241, endPoint y: 78, distance: 42.4
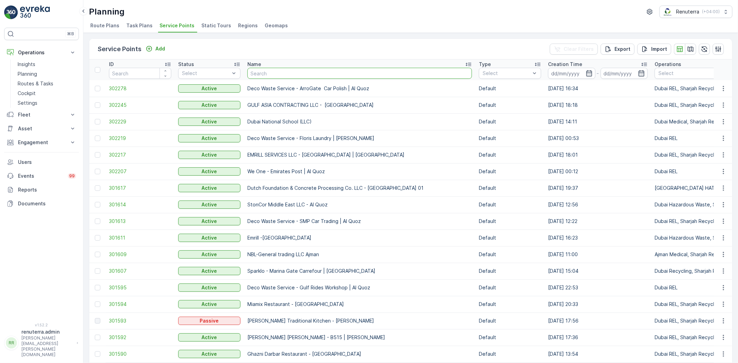
click at [289, 74] on input "text" at bounding box center [360, 73] width 225 height 11
type input "Cen"
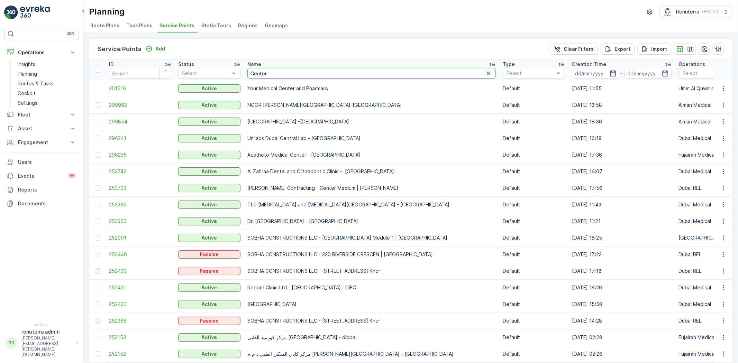
type input "Centera"
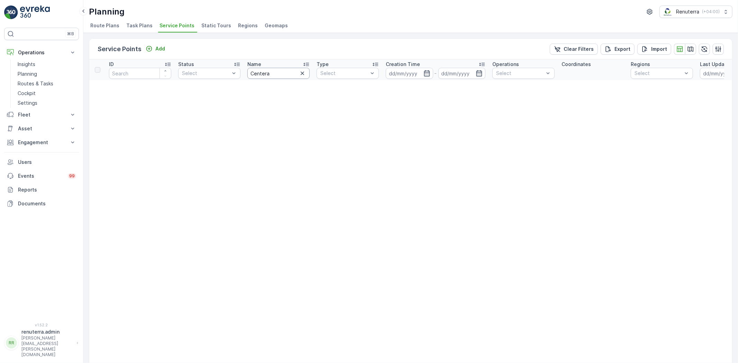
click at [276, 74] on input "Centera" at bounding box center [279, 73] width 62 height 11
type input "Cente"
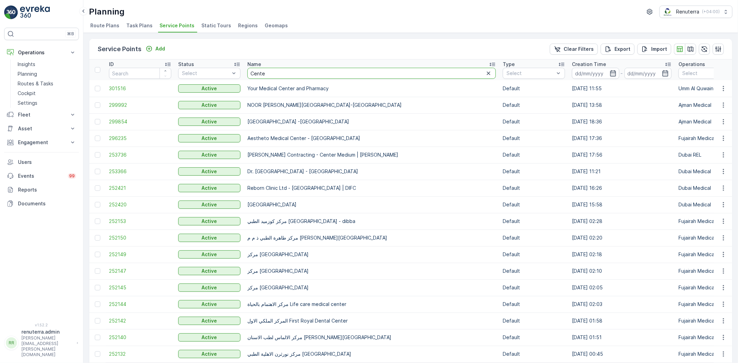
click at [276, 74] on input "Cente" at bounding box center [372, 73] width 249 height 11
type input "Centra"
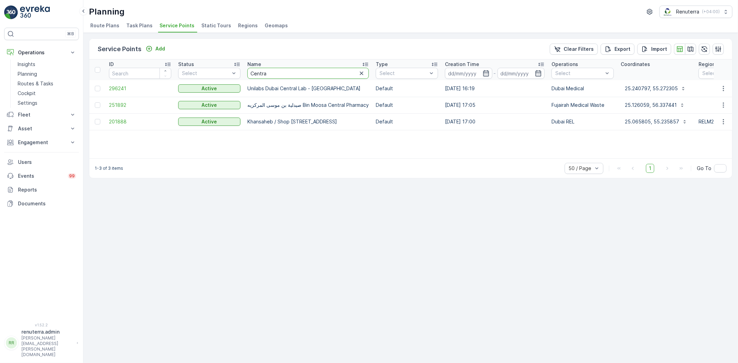
click at [261, 75] on input "Centra" at bounding box center [309, 73] width 122 height 11
type input "Centera"
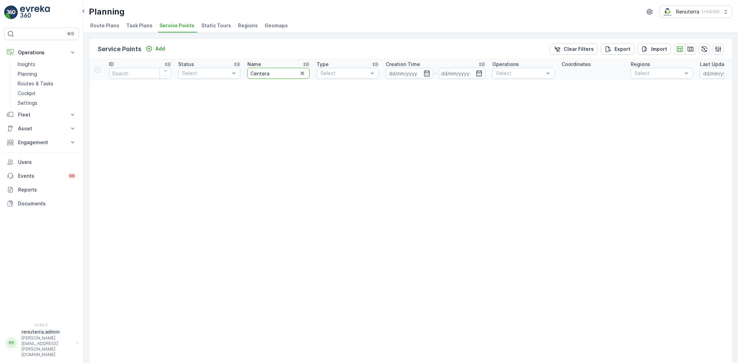
click at [279, 70] on input "Centera" at bounding box center [279, 73] width 62 height 11
type input "Cent"
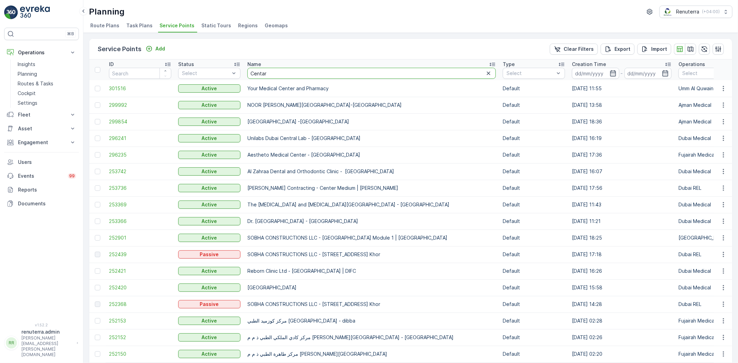
type input "Centara"
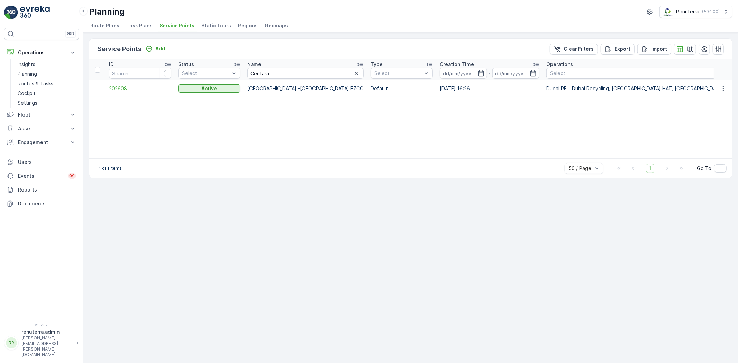
click at [117, 84] on td "202608" at bounding box center [140, 88] width 69 height 17
click at [123, 90] on span "202608" at bounding box center [140, 88] width 62 height 7
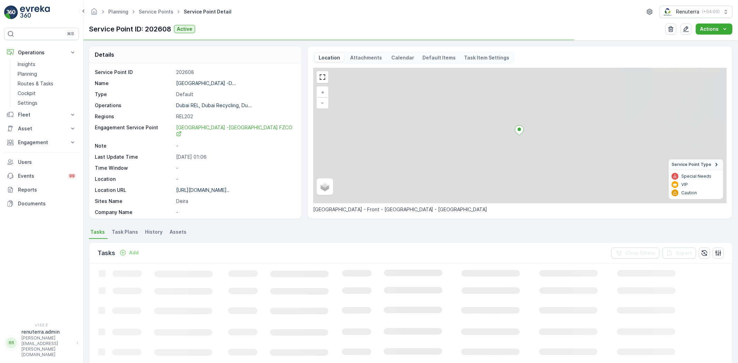
click at [202, 80] on div "Centara Mirage Beach Resort -D..." at bounding box center [206, 83] width 60 height 7
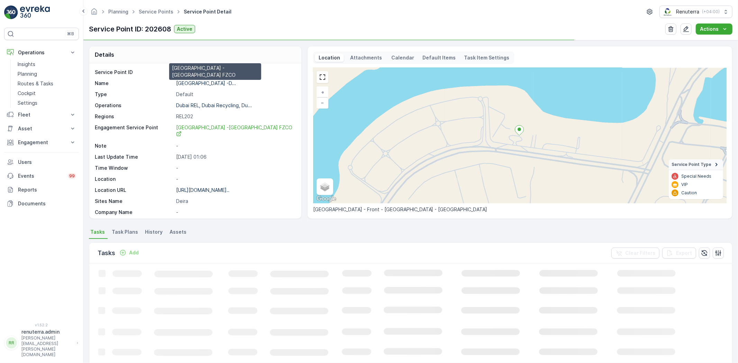
click at [204, 82] on p "Centara Mirage Beach Resort -D..." at bounding box center [206, 83] width 60 height 6
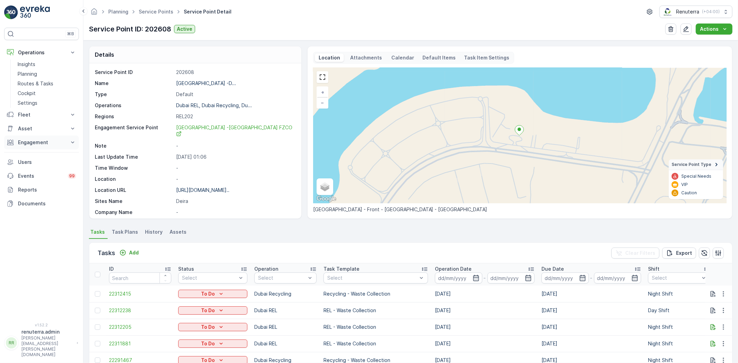
click at [35, 141] on p "Engagement" at bounding box center [41, 142] width 47 height 7
click at [38, 180] on p "Service Points" at bounding box center [35, 183] width 34 height 7
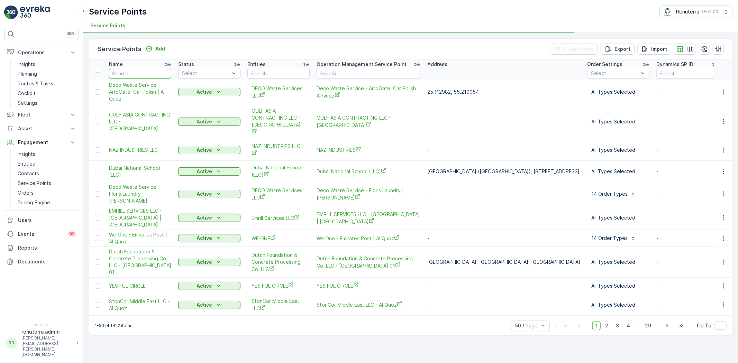
click at [133, 71] on input "text" at bounding box center [140, 73] width 62 height 11
paste input "Centara Mirage Beach Resort -Dubai FZCO"
type input "Centara Mirage Beach Resort -Dubai FZCO"
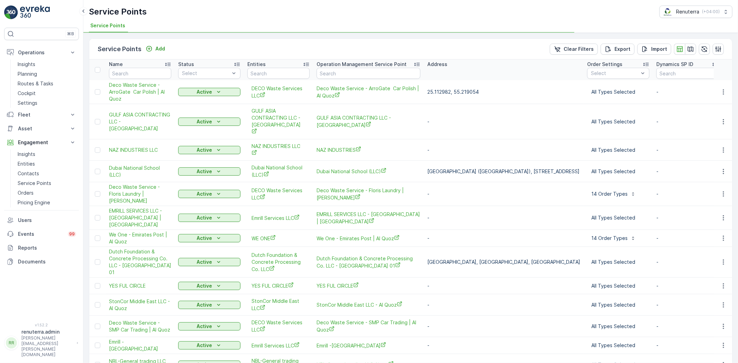
type input "Centara Mirage Beach Resort -Dubai FZCO"
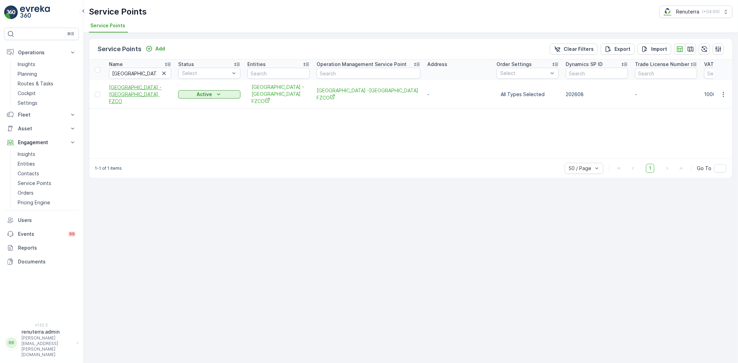
click at [136, 84] on span "Centara Mirage Beach Resort -Dubai FZCO" at bounding box center [140, 94] width 62 height 21
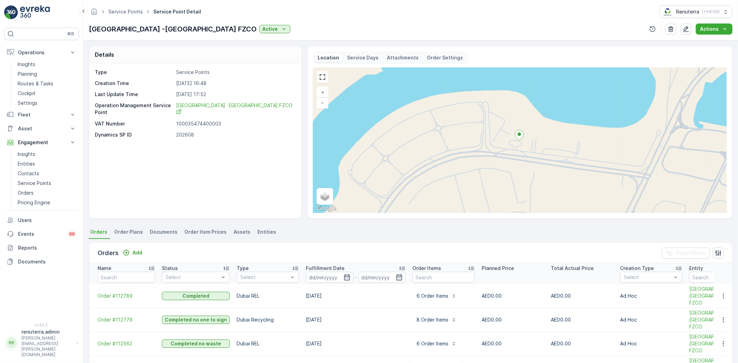
scroll to position [38, 0]
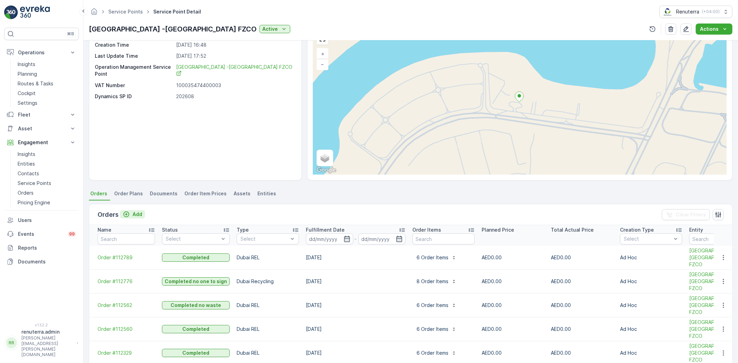
click at [137, 212] on p "Add" at bounding box center [138, 214] width 10 height 7
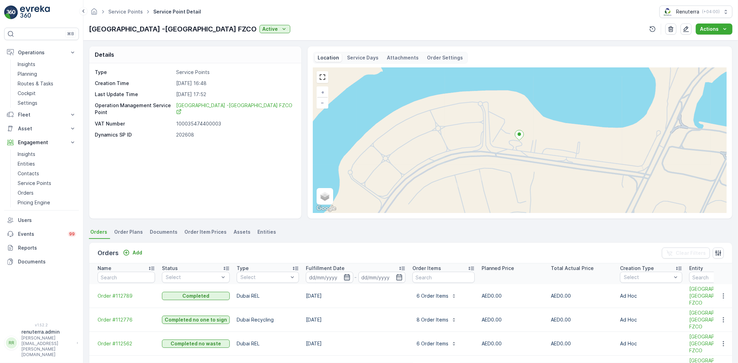
click at [344, 276] on icon "button" at bounding box center [347, 277] width 7 height 7
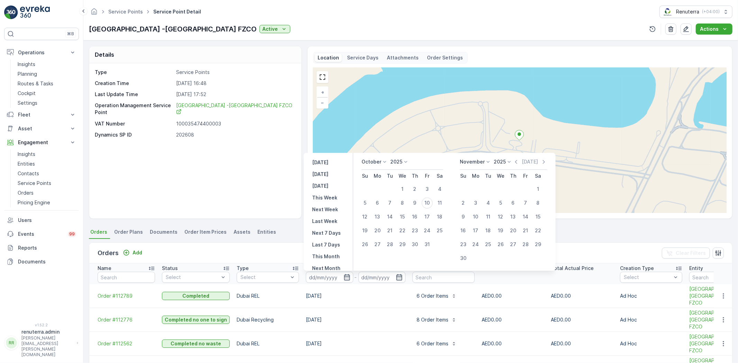
click at [381, 162] on icon at bounding box center [384, 162] width 7 height 7
click at [376, 194] on span "September" at bounding box center [379, 197] width 26 height 7
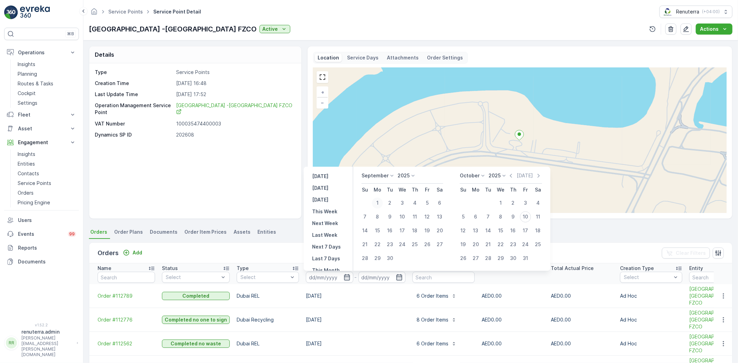
click at [378, 203] on div "1" at bounding box center [377, 203] width 11 height 11
type input "01.09.2025"
click at [388, 253] on button "30" at bounding box center [390, 258] width 12 height 12
type input "30.09.2025"
click at [376, 202] on div "1" at bounding box center [377, 203] width 11 height 11
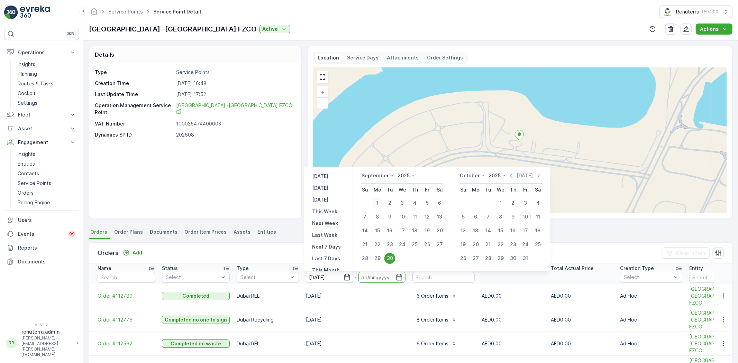
type input "01.09.2025"
click at [387, 260] on div "30" at bounding box center [390, 258] width 11 height 11
type input "30.09.2025"
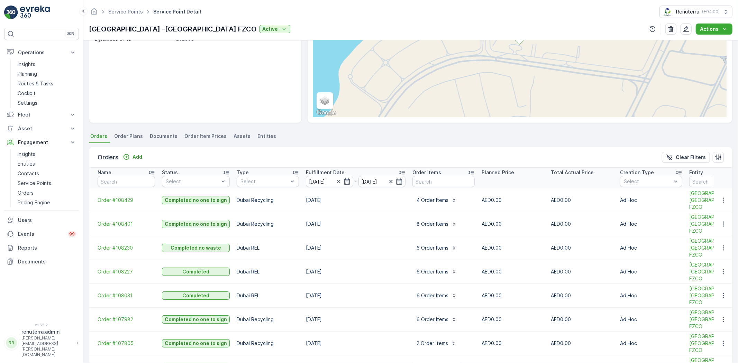
scroll to position [115, 0]
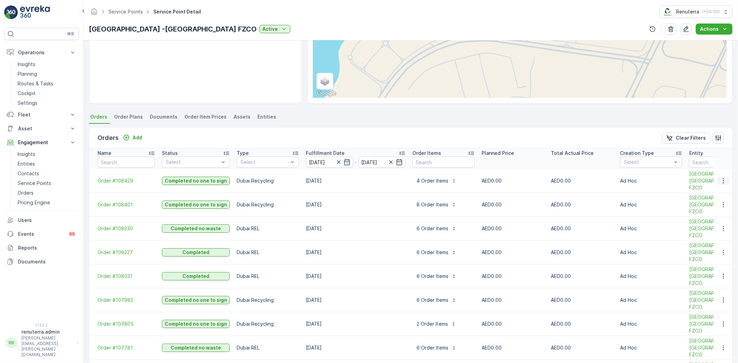
click at [722, 178] on icon "button" at bounding box center [723, 181] width 7 height 7
click at [708, 204] on span "Create Document" at bounding box center [715, 207] width 42 height 7
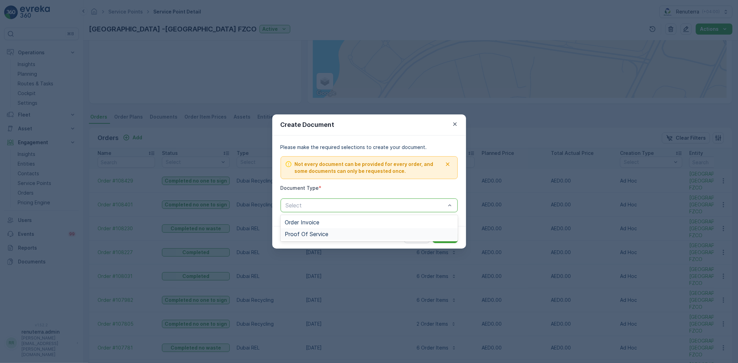
click at [318, 233] on span "Proof Of Service" at bounding box center [307, 234] width 44 height 6
click at [454, 124] on icon "button" at bounding box center [455, 124] width 7 height 7
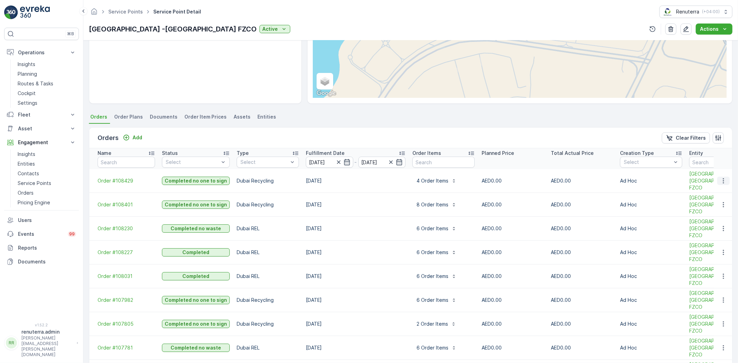
click at [724, 178] on icon "button" at bounding box center [723, 181] width 7 height 7
click at [721, 204] on span "Create Document" at bounding box center [715, 207] width 42 height 7
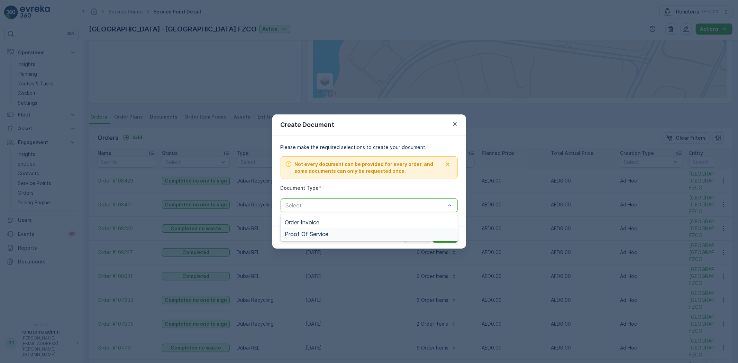
click at [305, 235] on span "Proof Of Service" at bounding box center [307, 234] width 44 height 6
click at [370, 203] on div at bounding box center [362, 206] width 154 height 6
click at [308, 222] on span "Order Invoice" at bounding box center [302, 222] width 35 height 6
click at [456, 121] on icon "button" at bounding box center [455, 124] width 7 height 7
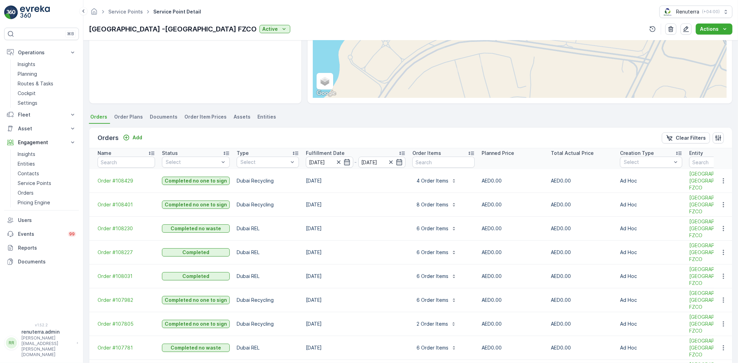
scroll to position [0, 0]
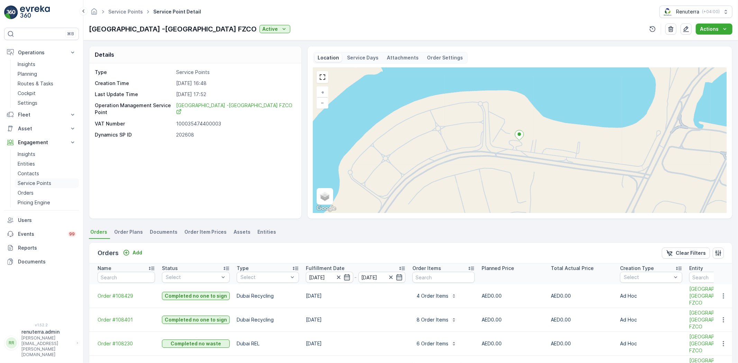
click at [42, 179] on link "Service Points" at bounding box center [47, 184] width 64 height 10
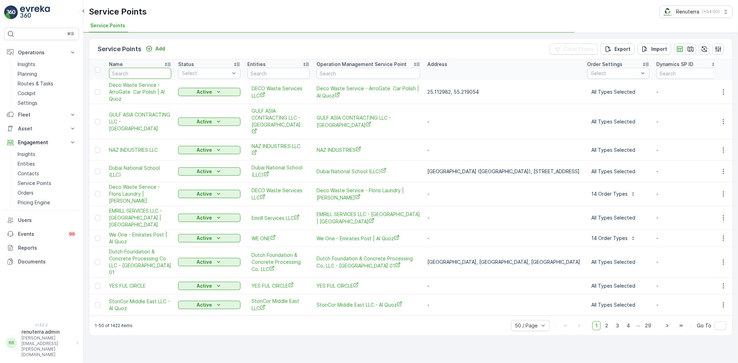
click at [144, 70] on input "text" at bounding box center [140, 73] width 62 height 11
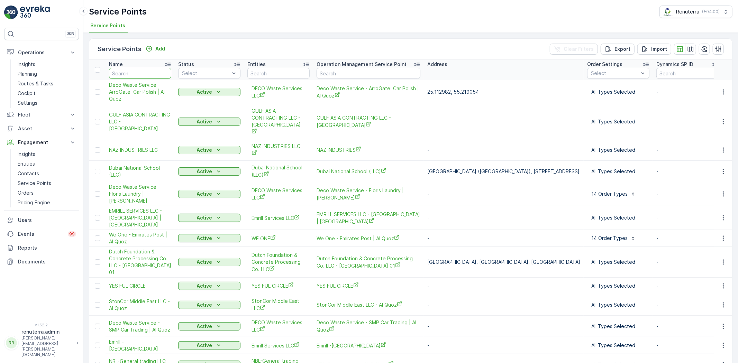
click at [144, 70] on input "text" at bounding box center [140, 73] width 62 height 11
type input "centara"
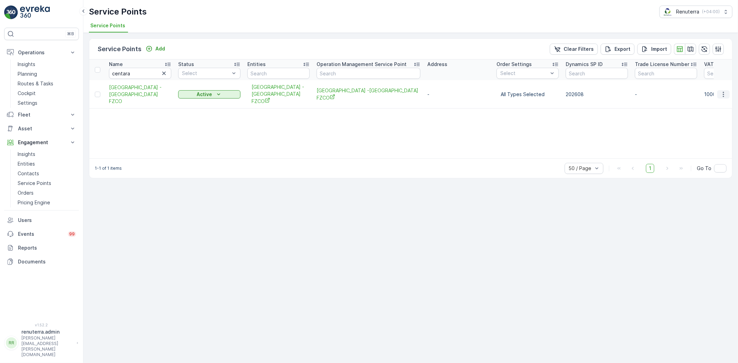
click at [726, 91] on icon "button" at bounding box center [723, 94] width 7 height 7
click at [716, 117] on span "Create Document" at bounding box center [707, 120] width 42 height 7
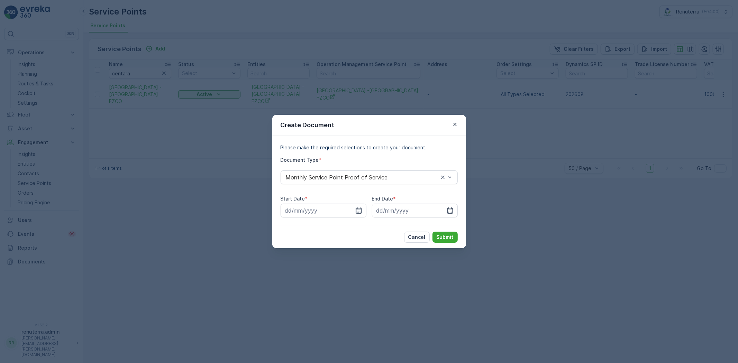
click at [359, 212] on icon "button" at bounding box center [359, 211] width 6 height 6
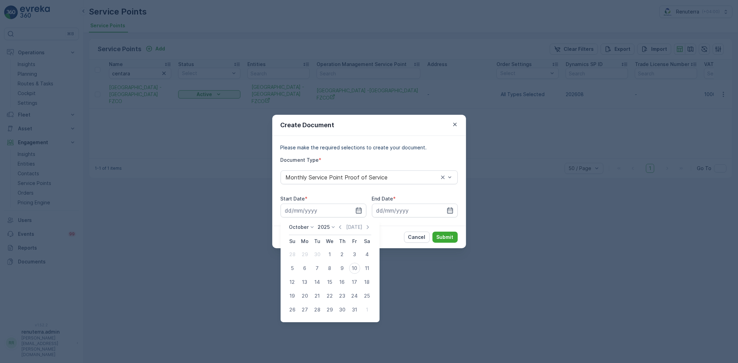
click at [297, 225] on p "October" at bounding box center [299, 227] width 20 height 7
click at [306, 259] on span "September" at bounding box center [306, 262] width 26 height 7
click at [300, 251] on div "1" at bounding box center [304, 254] width 11 height 11
type input "01.09.2025"
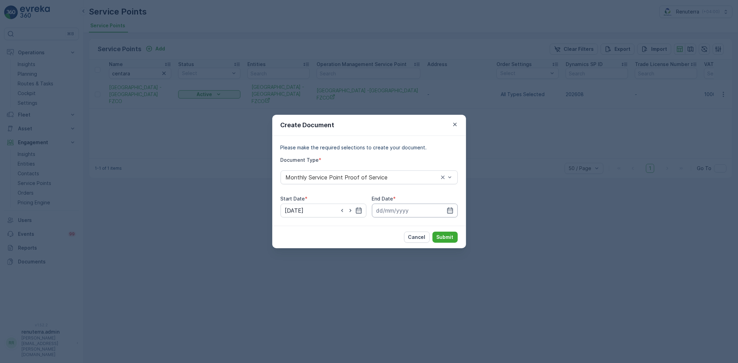
click at [401, 210] on input at bounding box center [415, 211] width 86 height 14
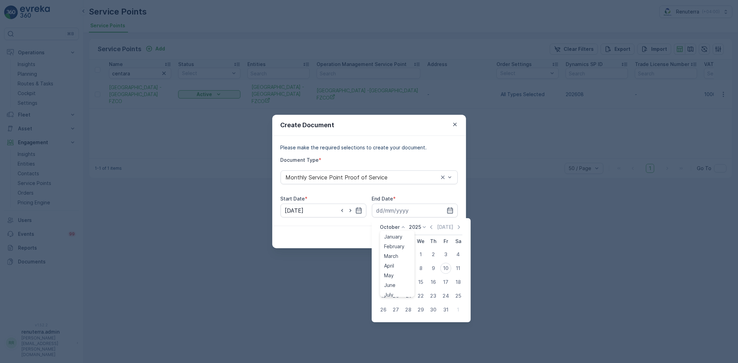
click at [398, 226] on div "October January February March April May June July August September October Nov…" at bounding box center [393, 227] width 27 height 7
click at [398, 260] on span "September" at bounding box center [397, 262] width 26 height 7
click at [407, 308] on div "30" at bounding box center [408, 310] width 11 height 11
type input "30.09.2025"
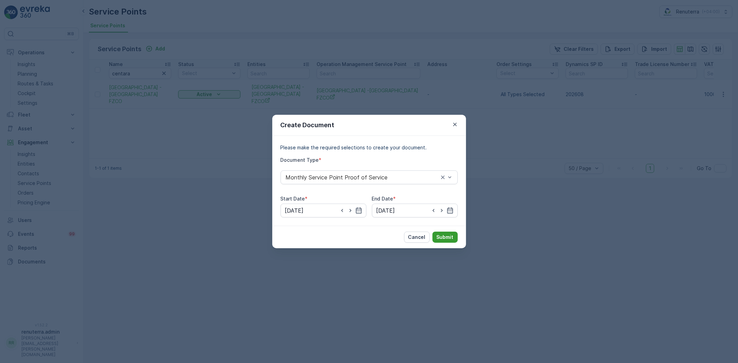
click at [444, 236] on p "Submit" at bounding box center [445, 237] width 17 height 7
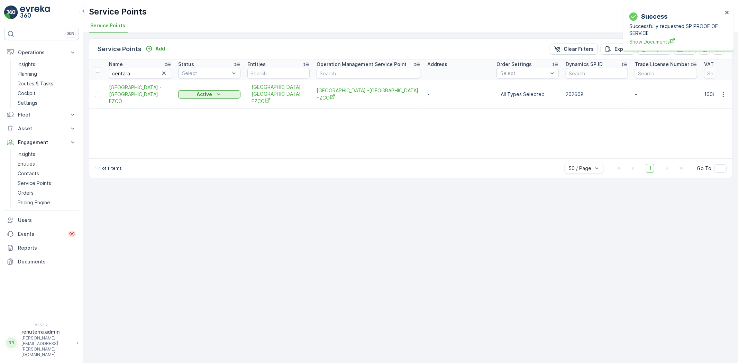
click at [648, 42] on span "Show Documents" at bounding box center [676, 41] width 93 height 7
click at [29, 75] on p "Planning" at bounding box center [27, 74] width 19 height 7
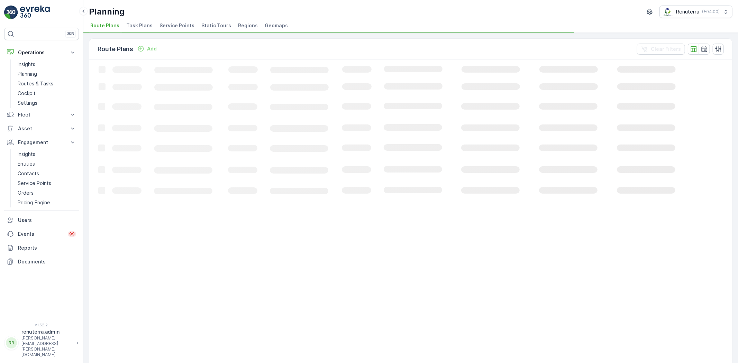
click at [167, 21] on li "Service Points" at bounding box center [177, 27] width 39 height 12
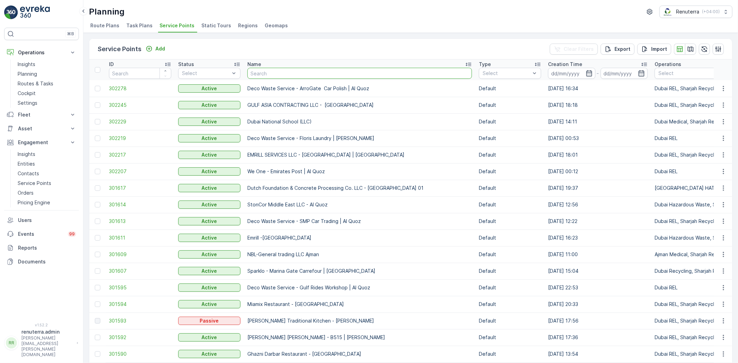
click at [276, 73] on input "text" at bounding box center [360, 73] width 225 height 11
type input "brdix"
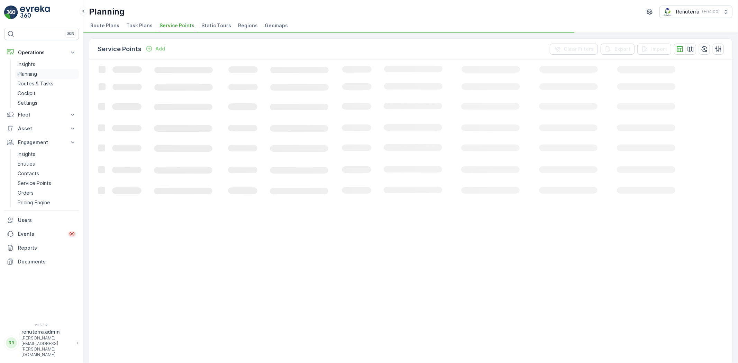
click at [27, 74] on p "Planning" at bounding box center [27, 74] width 19 height 7
click at [171, 21] on li "Service Points" at bounding box center [177, 27] width 39 height 12
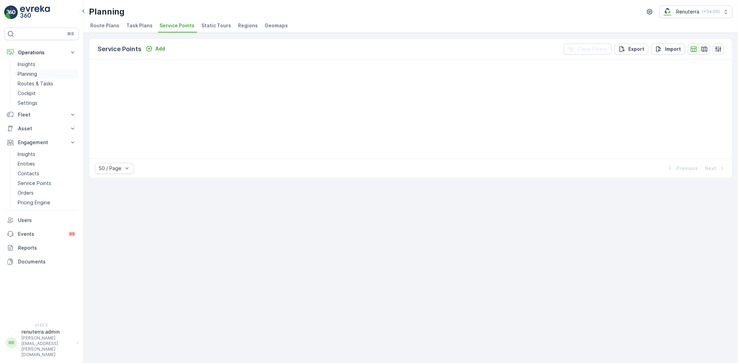
click at [33, 74] on p "Planning" at bounding box center [27, 74] width 19 height 7
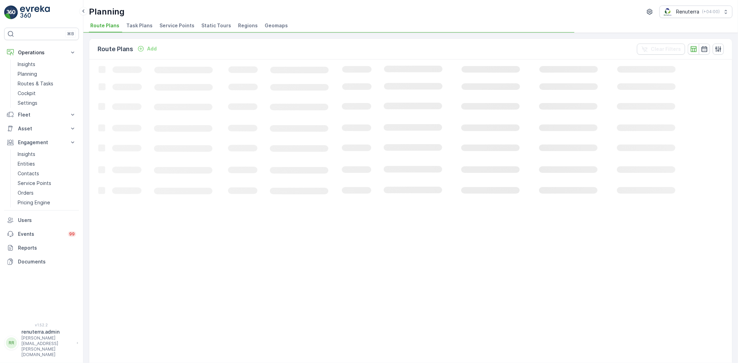
click at [174, 22] on span "Service Points" at bounding box center [177, 25] width 35 height 7
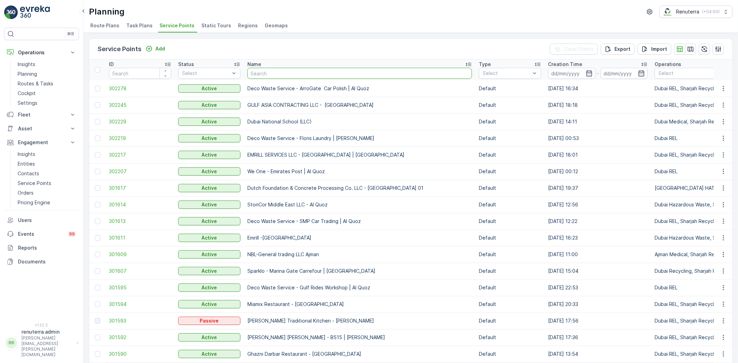
click at [300, 73] on input "text" at bounding box center [360, 73] width 225 height 11
type input "saudi germ"
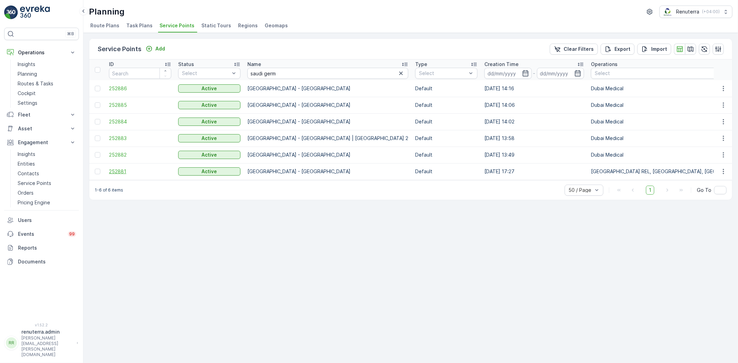
click at [118, 170] on span "252881" at bounding box center [140, 171] width 62 height 7
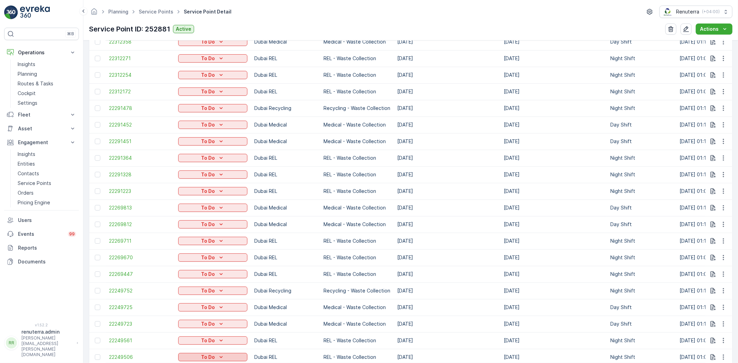
scroll to position [38, 0]
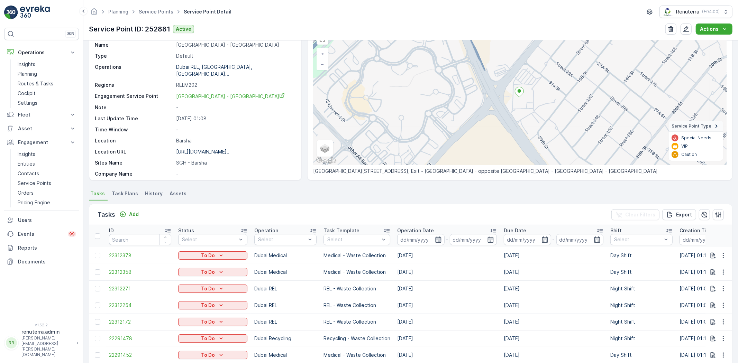
click at [435, 239] on icon "button" at bounding box center [438, 240] width 6 height 6
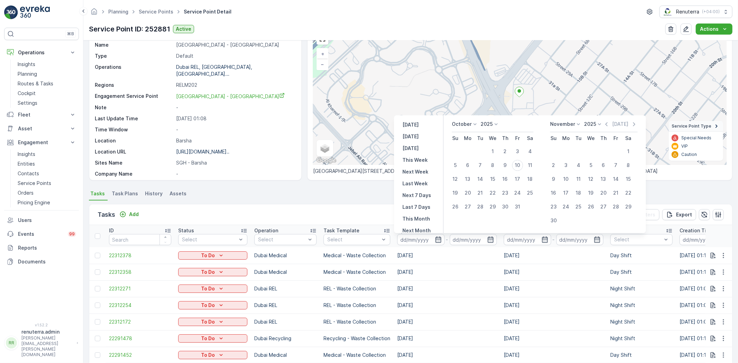
click at [470, 123] on p "October" at bounding box center [462, 124] width 20 height 7
click at [470, 158] on span "September" at bounding box center [469, 159] width 26 height 7
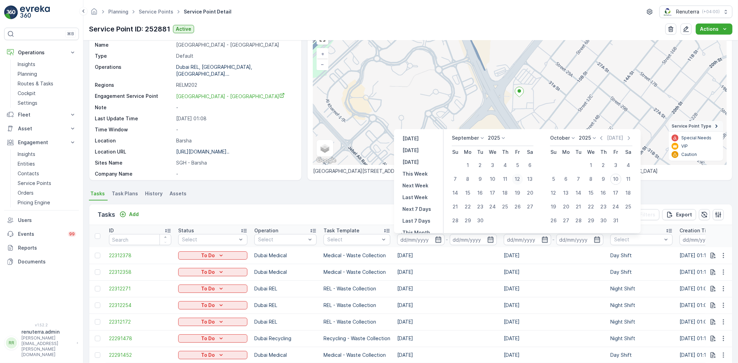
click at [519, 177] on div "12" at bounding box center [517, 179] width 11 height 11
type input "12.09.2025"
click at [519, 177] on div "12" at bounding box center [517, 179] width 11 height 11
type input "12.09.2025"
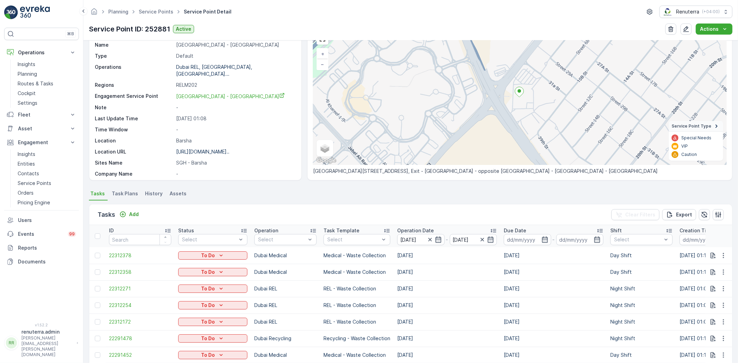
click at [368, 199] on ul "Tasks Task Plans History Assets" at bounding box center [411, 195] width 644 height 12
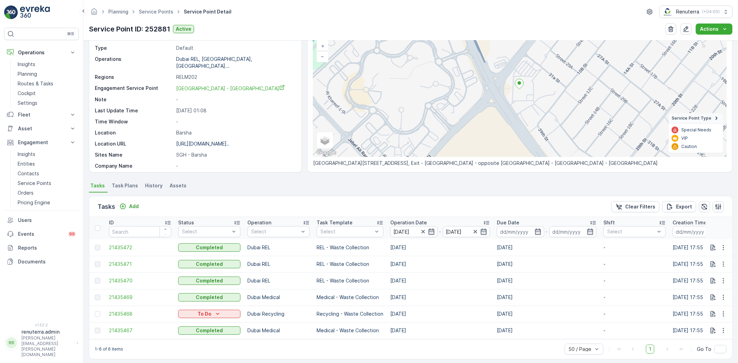
scroll to position [54, 0]
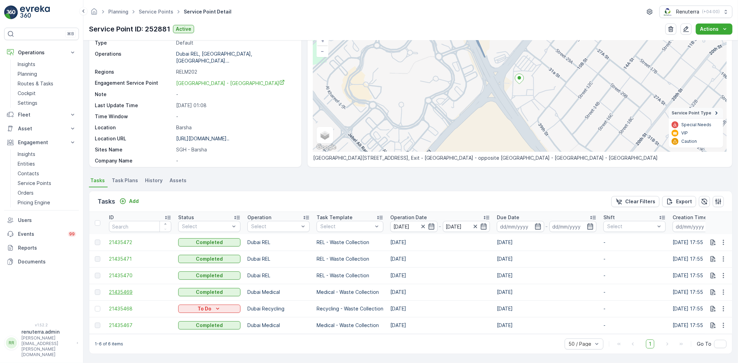
click at [127, 289] on span "21435469" at bounding box center [140, 292] width 62 height 7
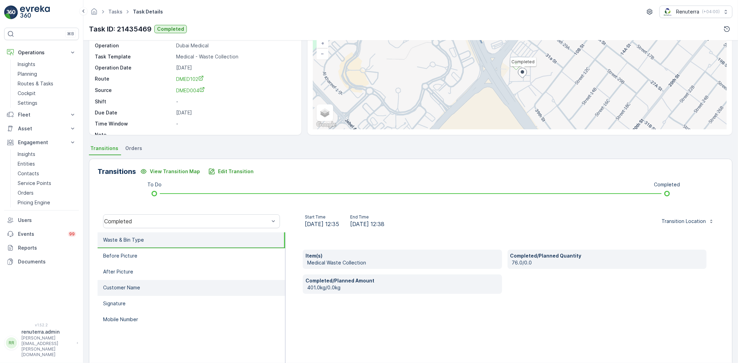
scroll to position [73, 0]
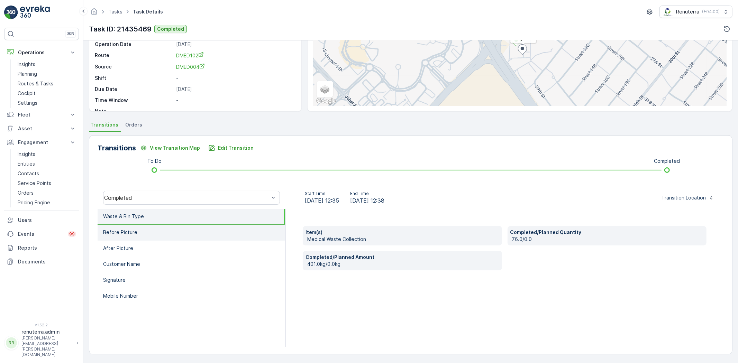
click at [143, 231] on li "Before Picture" at bounding box center [192, 233] width 188 height 16
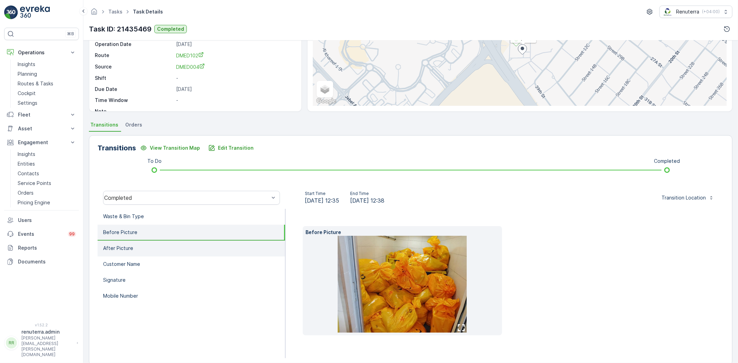
click at [144, 250] on li "After Picture" at bounding box center [192, 249] width 188 height 16
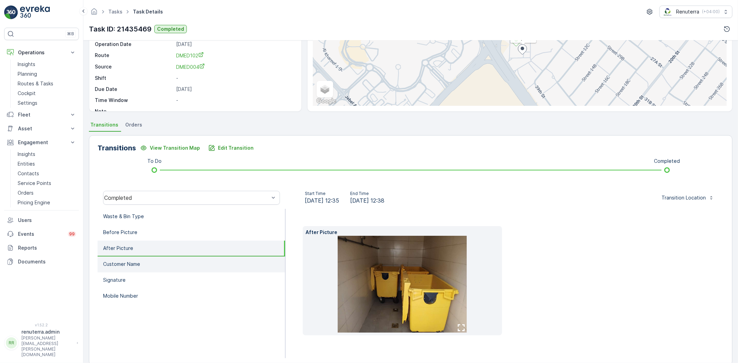
click at [148, 262] on li "Customer Name" at bounding box center [192, 265] width 188 height 16
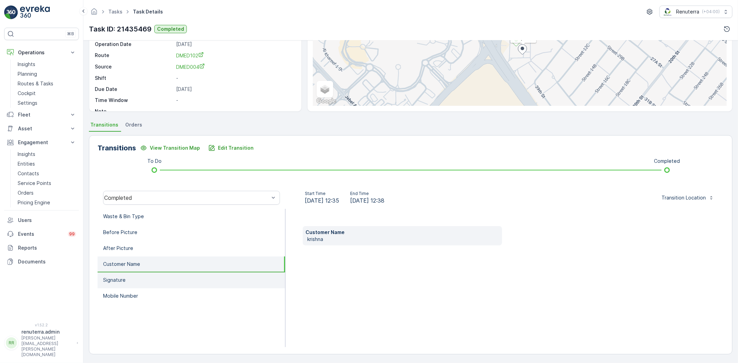
click at [149, 277] on li "Signature" at bounding box center [192, 281] width 188 height 16
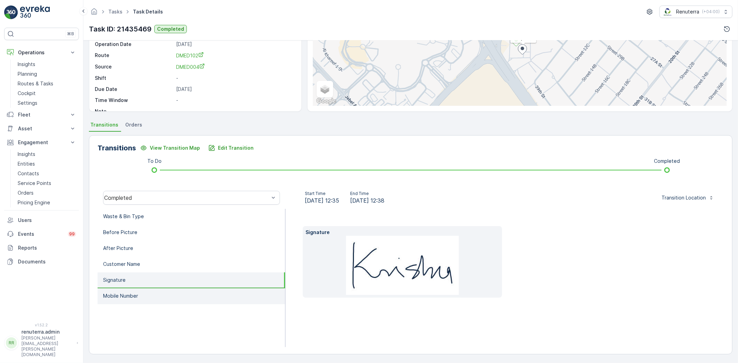
click at [152, 294] on li "Mobile Number" at bounding box center [192, 297] width 188 height 16
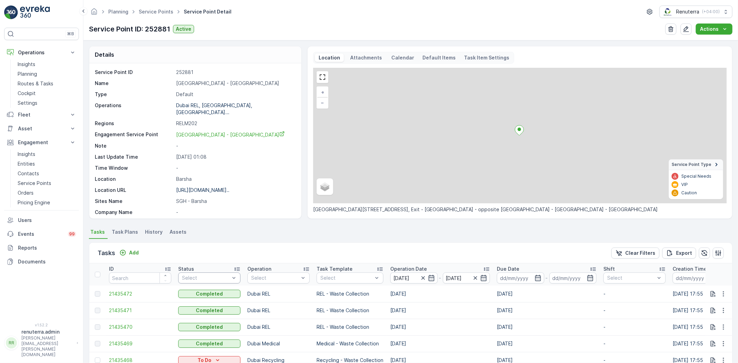
scroll to position [54, 0]
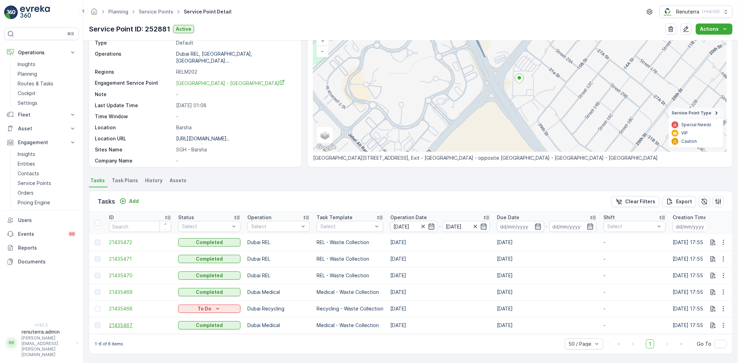
click at [125, 322] on span "21435467" at bounding box center [140, 325] width 62 height 7
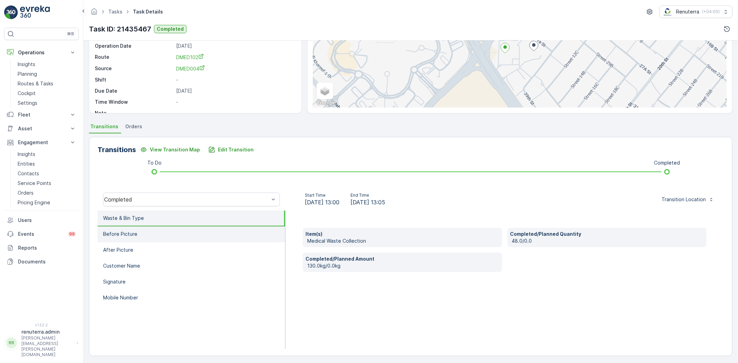
scroll to position [73, 0]
click at [123, 230] on p "Before Picture" at bounding box center [120, 232] width 34 height 7
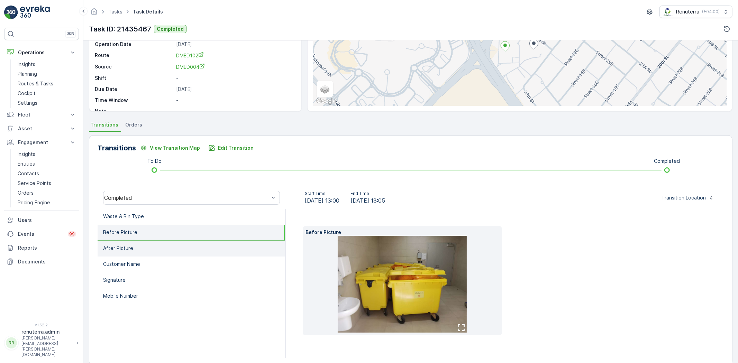
click at [132, 246] on p "After Picture" at bounding box center [118, 248] width 30 height 7
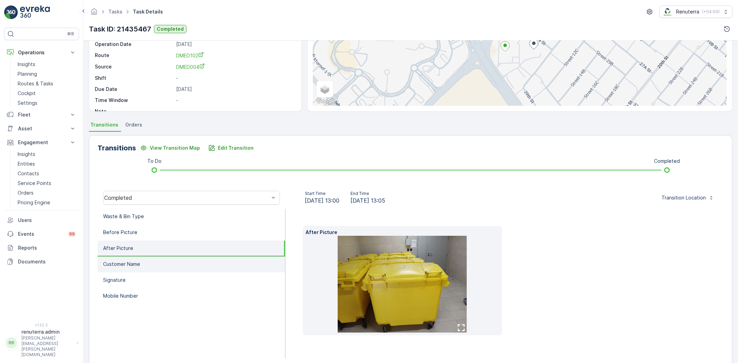
click at [142, 261] on li "Customer Name" at bounding box center [192, 265] width 188 height 16
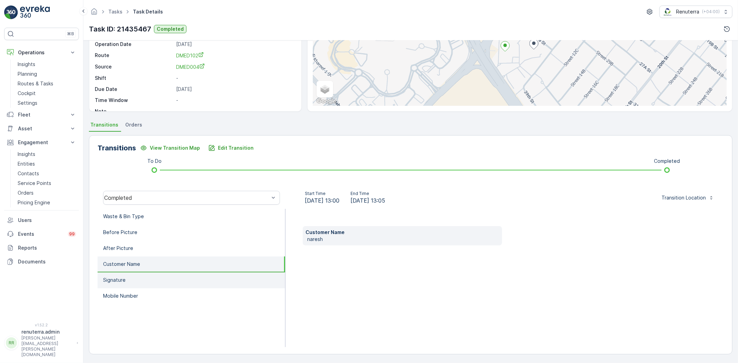
click at [143, 276] on li "Signature" at bounding box center [192, 281] width 188 height 16
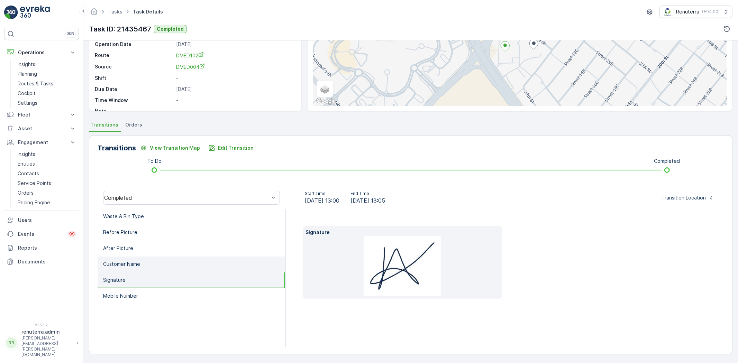
click at [125, 257] on li "Customer Name" at bounding box center [192, 265] width 188 height 16
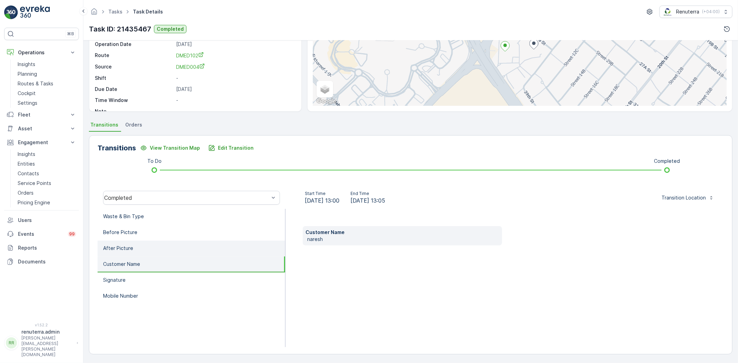
click at [131, 247] on p "After Picture" at bounding box center [118, 248] width 30 height 7
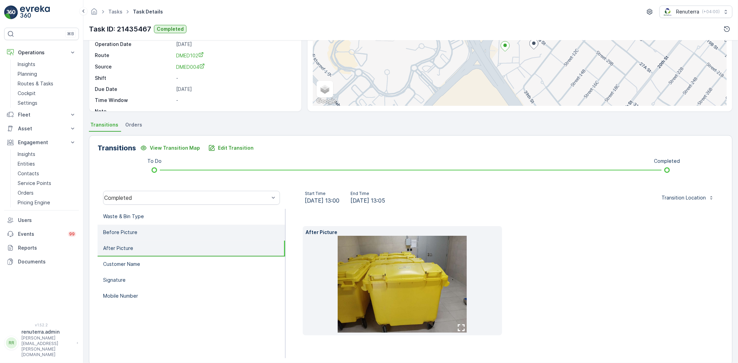
click at [139, 229] on li "Before Picture" at bounding box center [192, 233] width 188 height 16
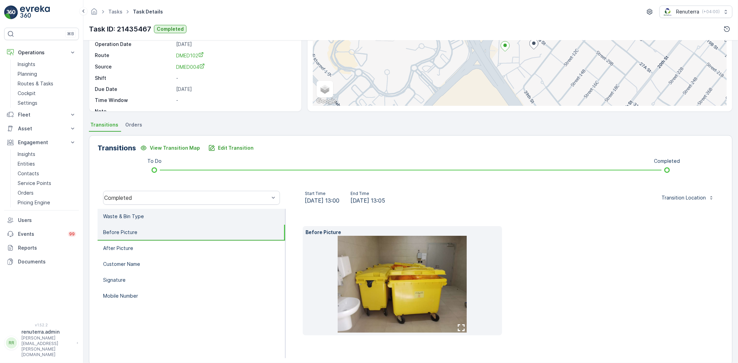
click at [151, 212] on li "Waste & Bin Type" at bounding box center [192, 217] width 188 height 16
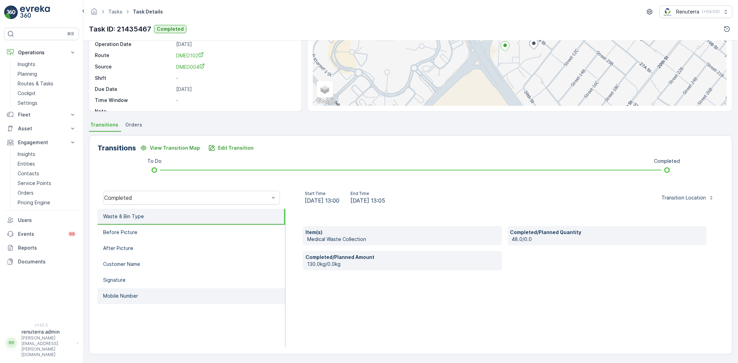
click at [136, 295] on p "Mobile Number" at bounding box center [120, 296] width 35 height 7
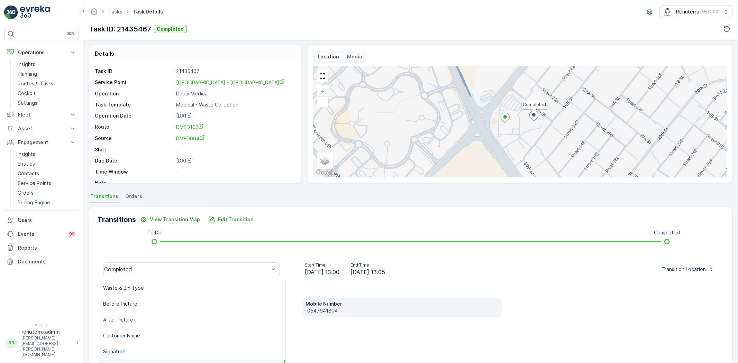
scroll to position [0, 0]
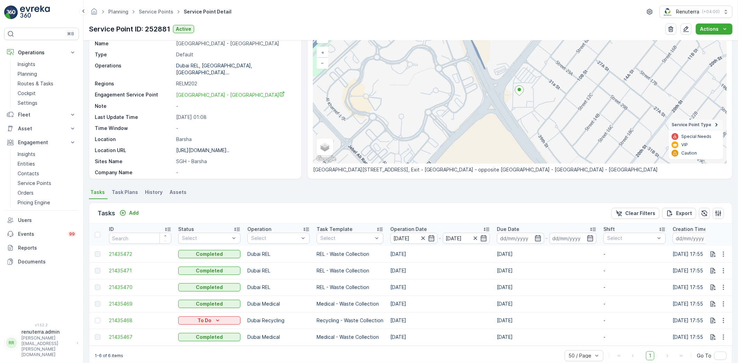
scroll to position [54, 0]
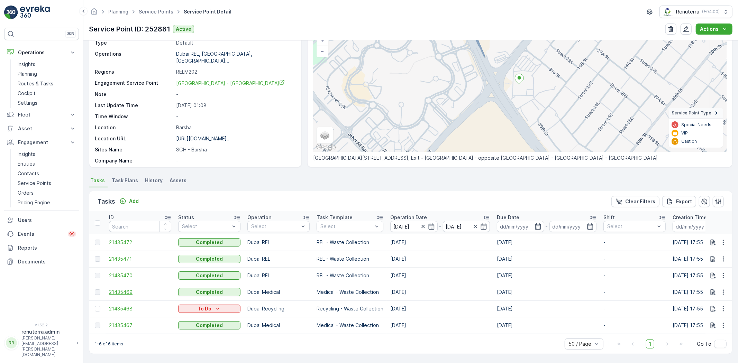
click at [115, 289] on span "21435469" at bounding box center [140, 292] width 62 height 7
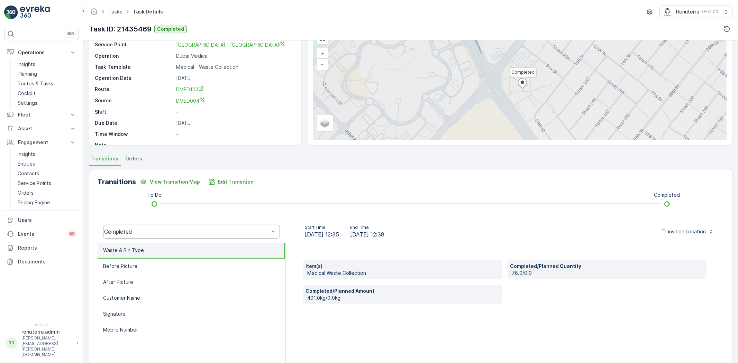
scroll to position [73, 0]
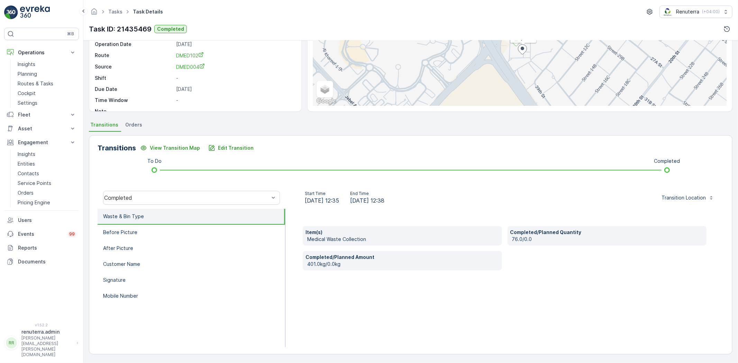
click at [133, 218] on p "Waste & Bin Type" at bounding box center [123, 216] width 41 height 7
click at [132, 229] on p "Before Picture" at bounding box center [120, 232] width 34 height 7
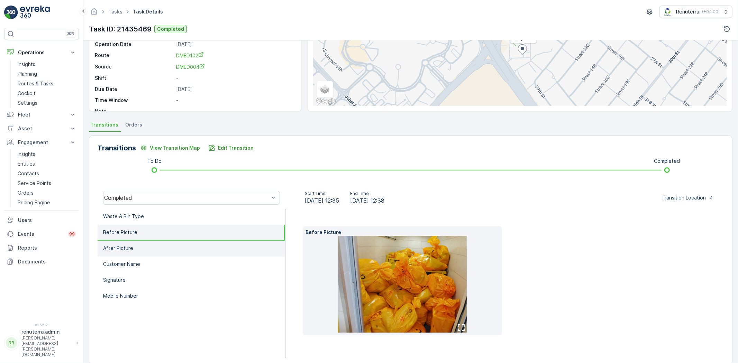
click at [134, 243] on li "After Picture" at bounding box center [192, 249] width 188 height 16
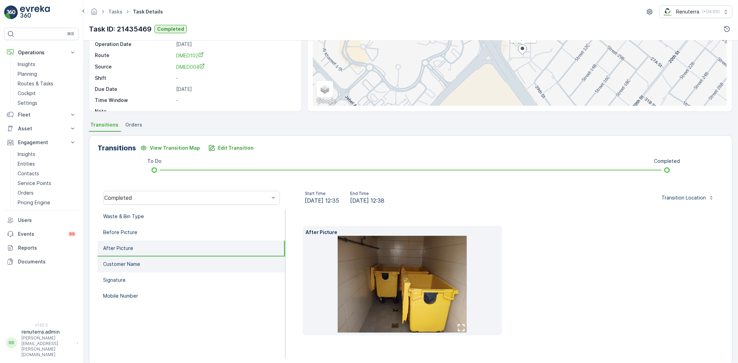
click at [140, 262] on p "Customer Name" at bounding box center [121, 264] width 37 height 7
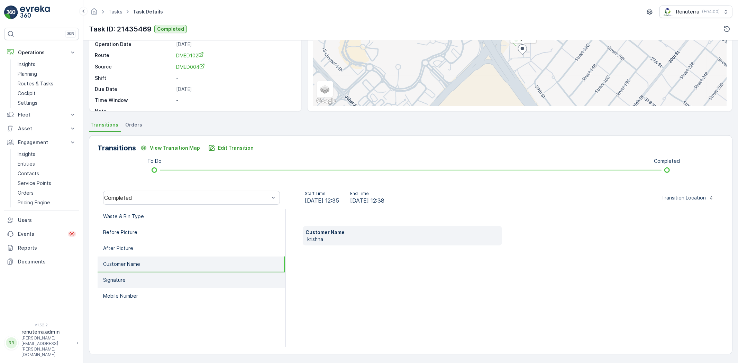
click at [142, 278] on li "Signature" at bounding box center [192, 281] width 188 height 16
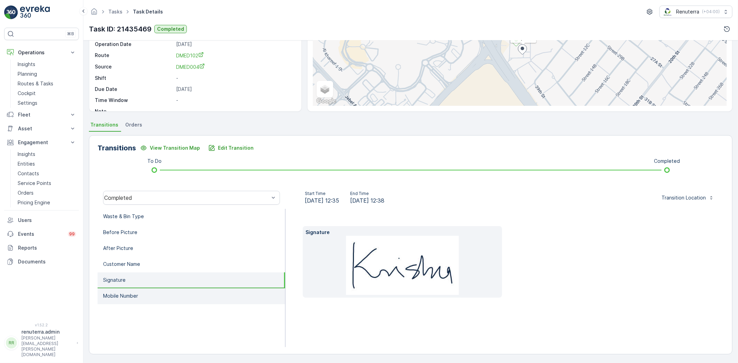
click at [144, 289] on li "Mobile Number" at bounding box center [192, 297] width 188 height 16
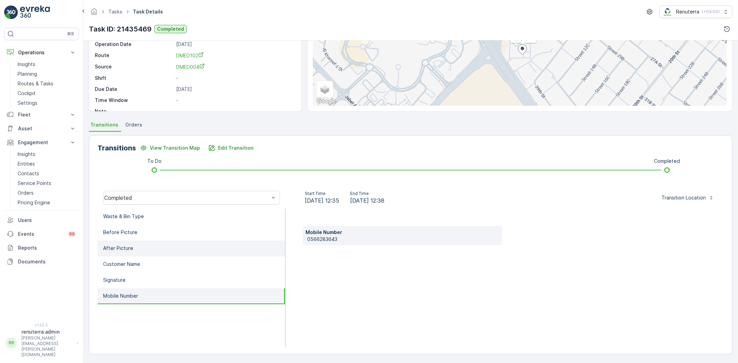
click at [148, 241] on li "After Picture" at bounding box center [192, 249] width 188 height 16
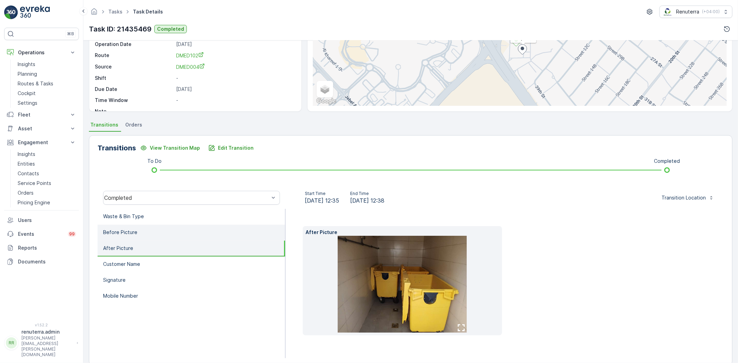
click at [151, 229] on li "Before Picture" at bounding box center [192, 233] width 188 height 16
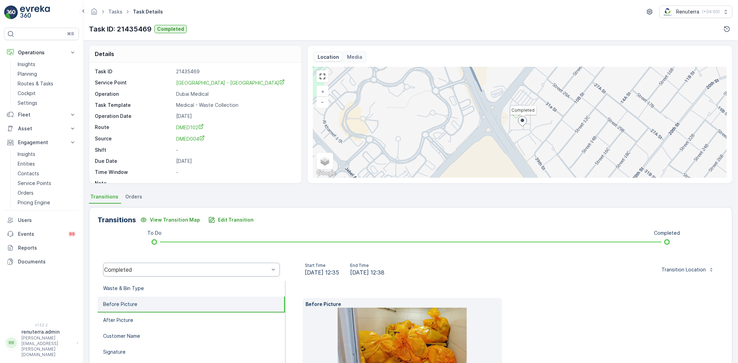
scroll to position [0, 0]
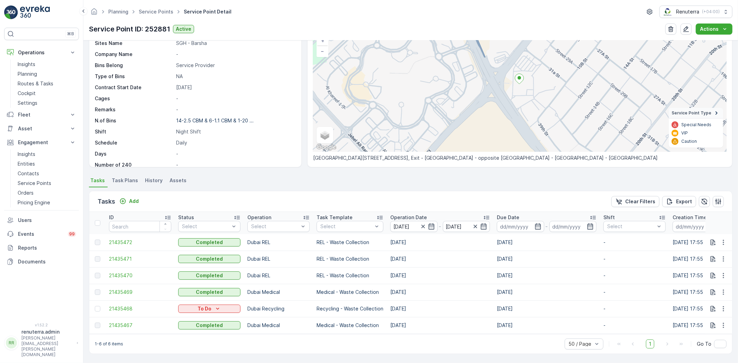
scroll to position [54, 0]
click at [124, 289] on span "21435469" at bounding box center [140, 292] width 62 height 7
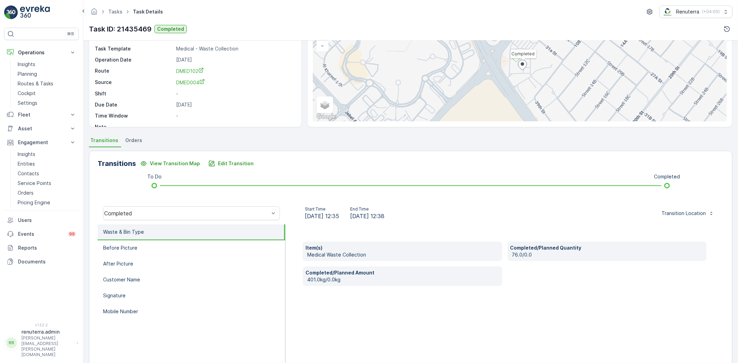
scroll to position [73, 0]
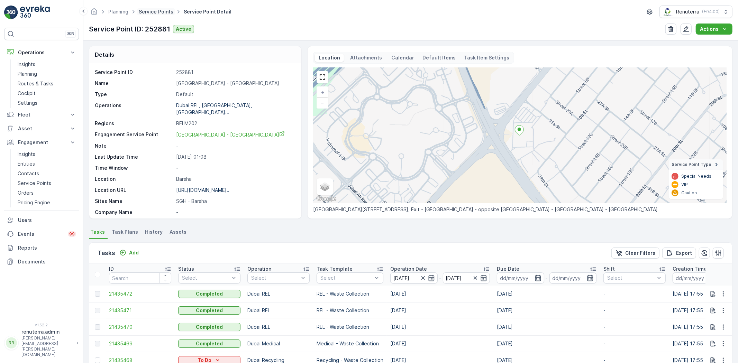
click at [153, 12] on link "Service Points" at bounding box center [156, 12] width 35 height 6
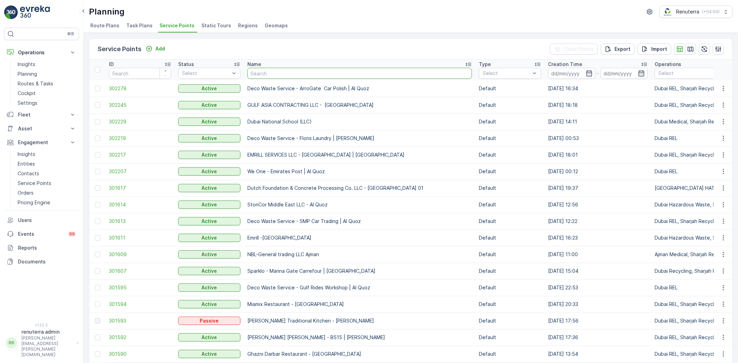
click at [299, 73] on input "text" at bounding box center [360, 73] width 225 height 11
type input "besix"
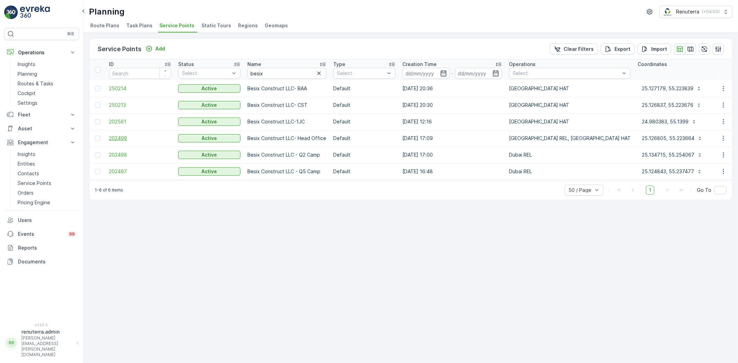
click at [115, 137] on span "202499" at bounding box center [140, 138] width 62 height 7
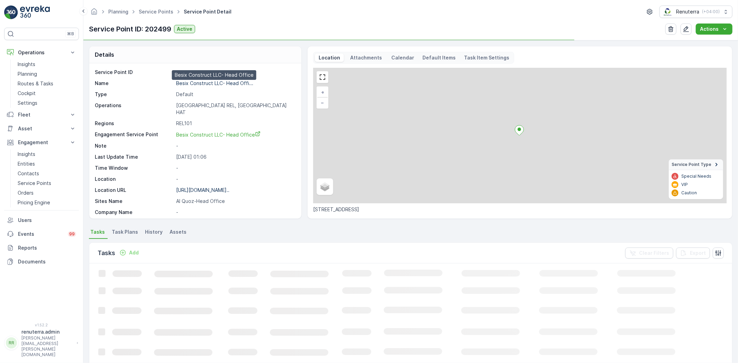
click at [202, 82] on p "Besix Construct LLC- Head Offi..." at bounding box center [214, 83] width 77 height 6
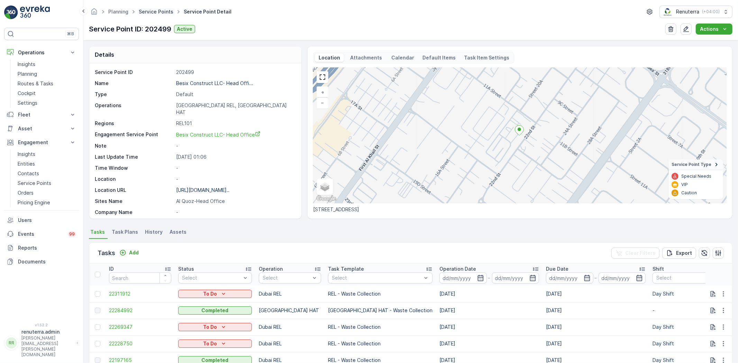
click at [163, 12] on link "Service Points" at bounding box center [156, 12] width 35 height 6
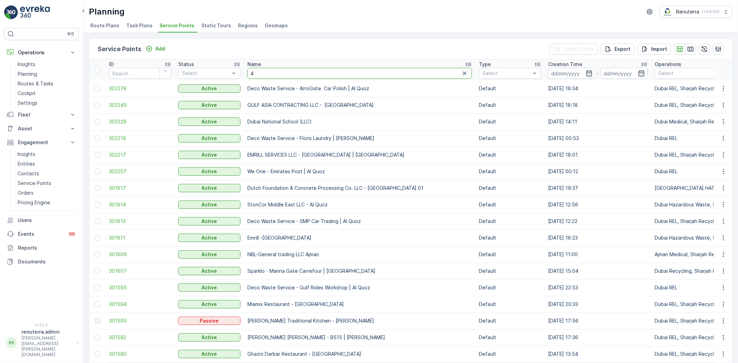
type input "4 u"
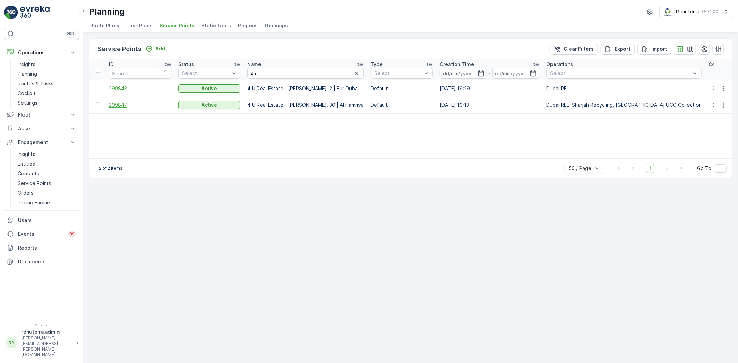
click at [118, 102] on span "299847" at bounding box center [140, 105] width 62 height 7
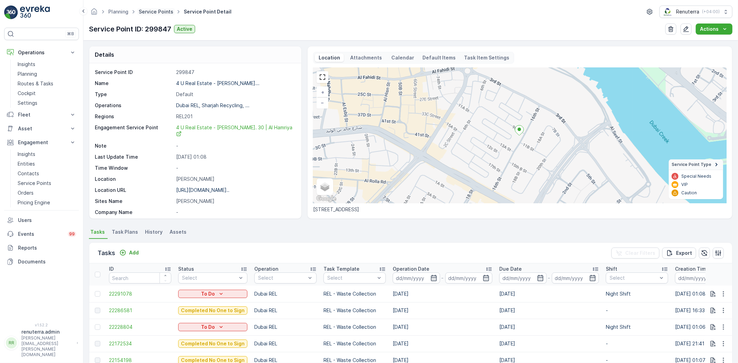
click at [151, 12] on link "Service Points" at bounding box center [156, 12] width 35 height 6
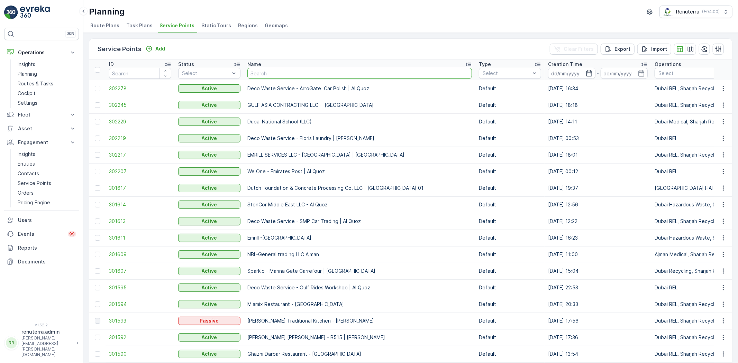
click at [263, 73] on input "text" at bounding box center [360, 73] width 225 height 11
type input "Emirates"
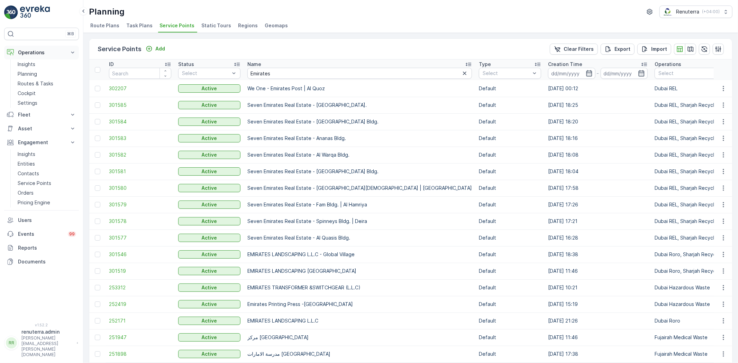
click at [53, 52] on p "Operations" at bounding box center [41, 52] width 47 height 7
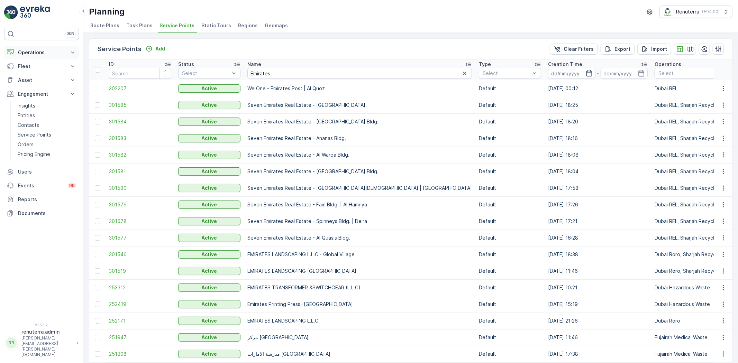
click at [45, 56] on button "Operations" at bounding box center [41, 53] width 75 height 14
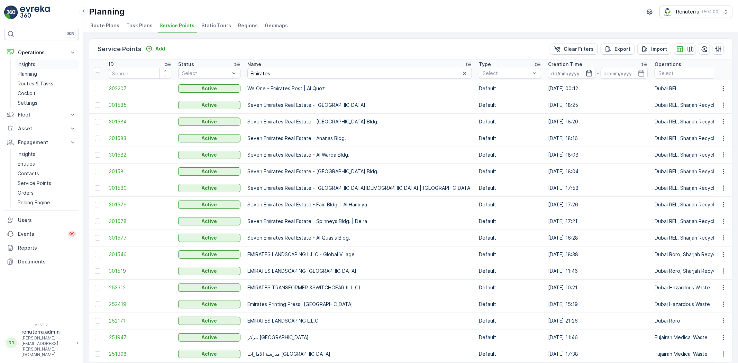
click at [46, 68] on link "Insights" at bounding box center [47, 65] width 64 height 10
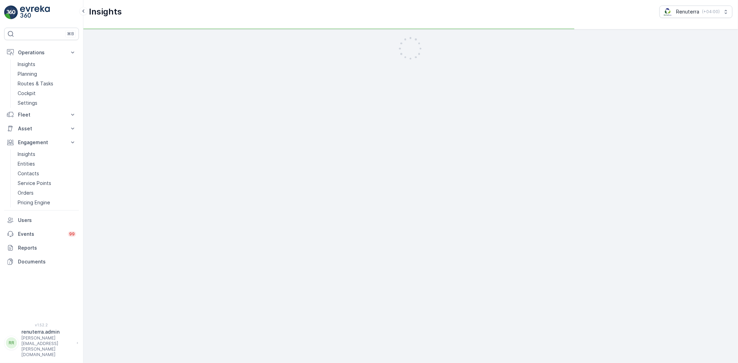
click at [44, 66] on link "Insights" at bounding box center [47, 65] width 64 height 10
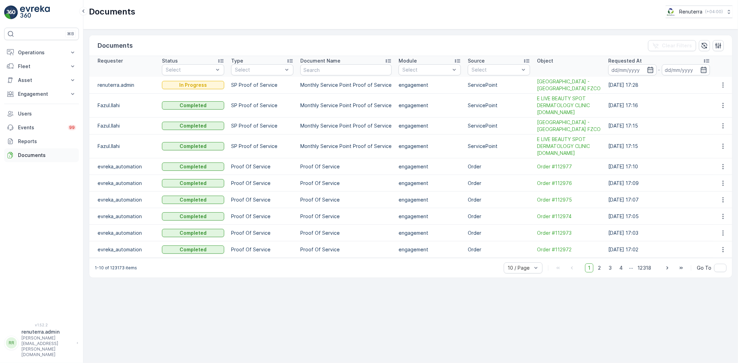
click at [33, 156] on p "Documents" at bounding box center [47, 155] width 58 height 7
click at [728, 85] on button "button" at bounding box center [723, 85] width 12 height 8
click at [722, 95] on span "See Details" at bounding box center [722, 95] width 27 height 7
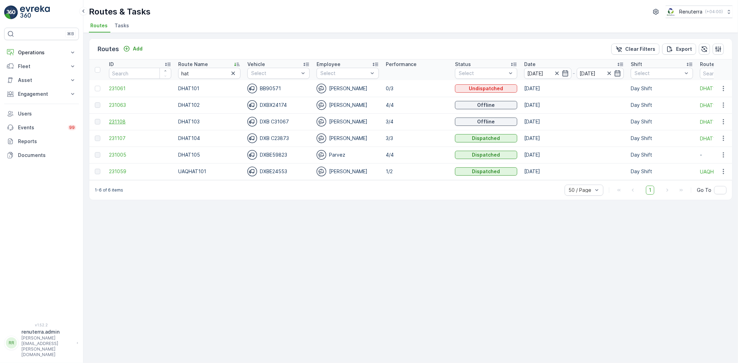
click at [123, 121] on span "231108" at bounding box center [140, 121] width 62 height 7
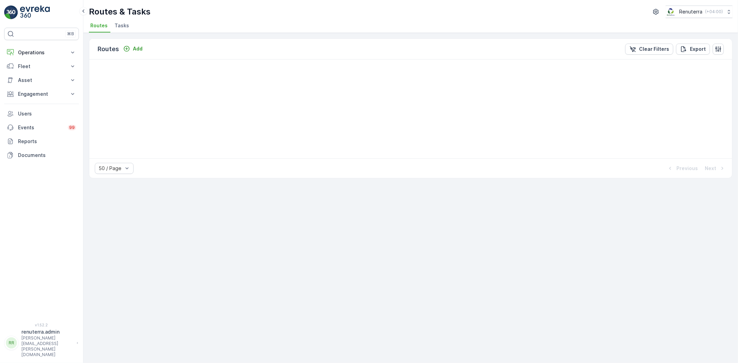
click at [507, 313] on div "Routes Add Clear Filters Export 50 / Page Previous Next" at bounding box center [410, 198] width 655 height 331
click at [469, 301] on div "Routes Add Clear Filters Export 50 / Page Previous Next" at bounding box center [410, 198] width 655 height 331
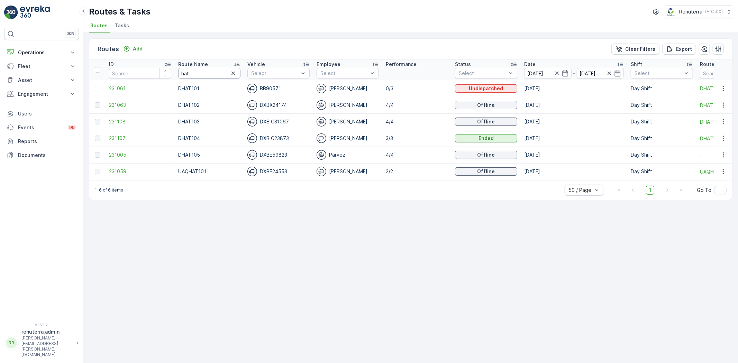
click at [151, 65] on tr "ID Route Name hat Vehicle Select Employee Select Performance Status Select Date…" at bounding box center [436, 70] width 695 height 21
